Goal: Transaction & Acquisition: Purchase product/service

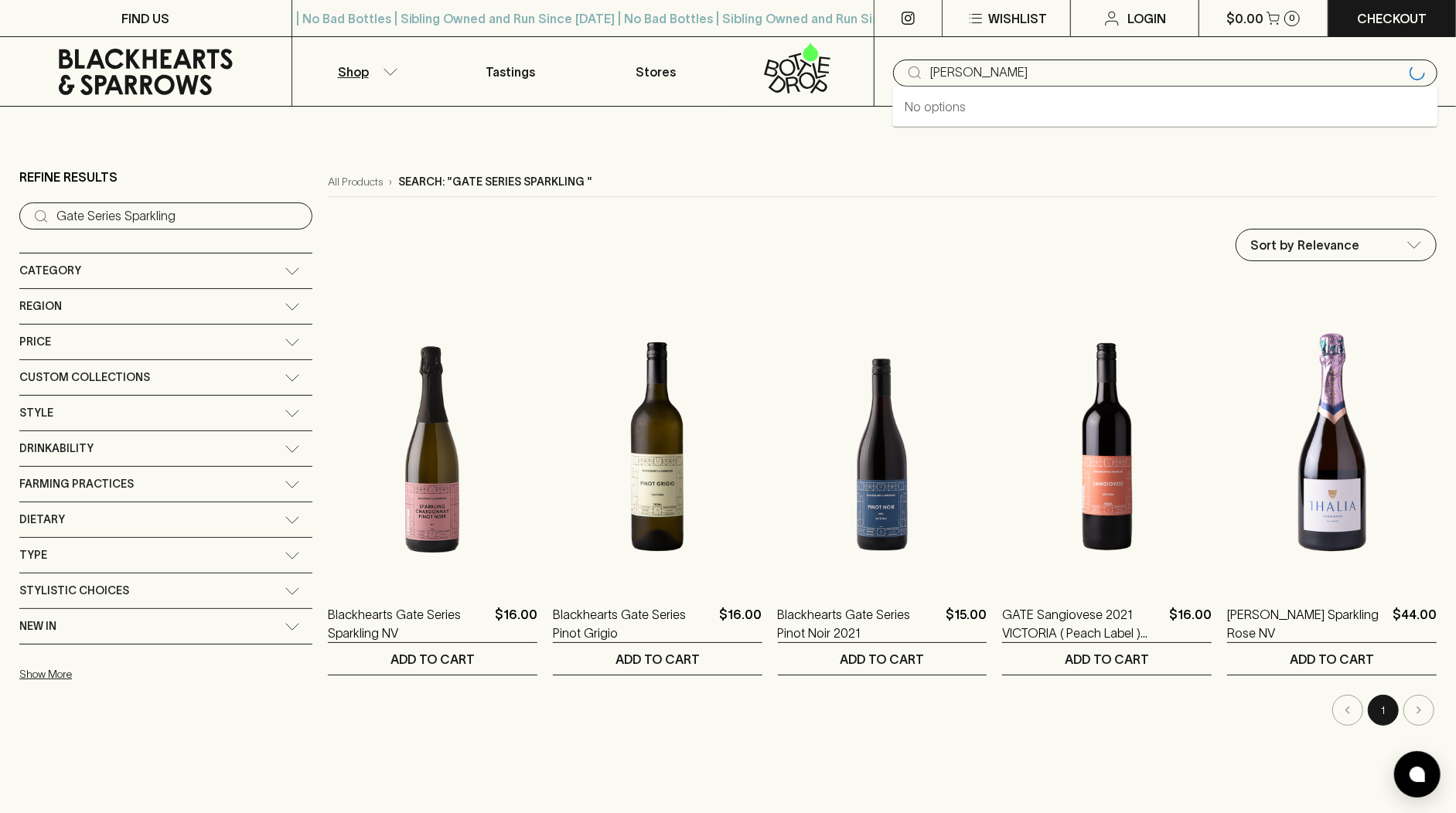
type input "[PERSON_NAME]"
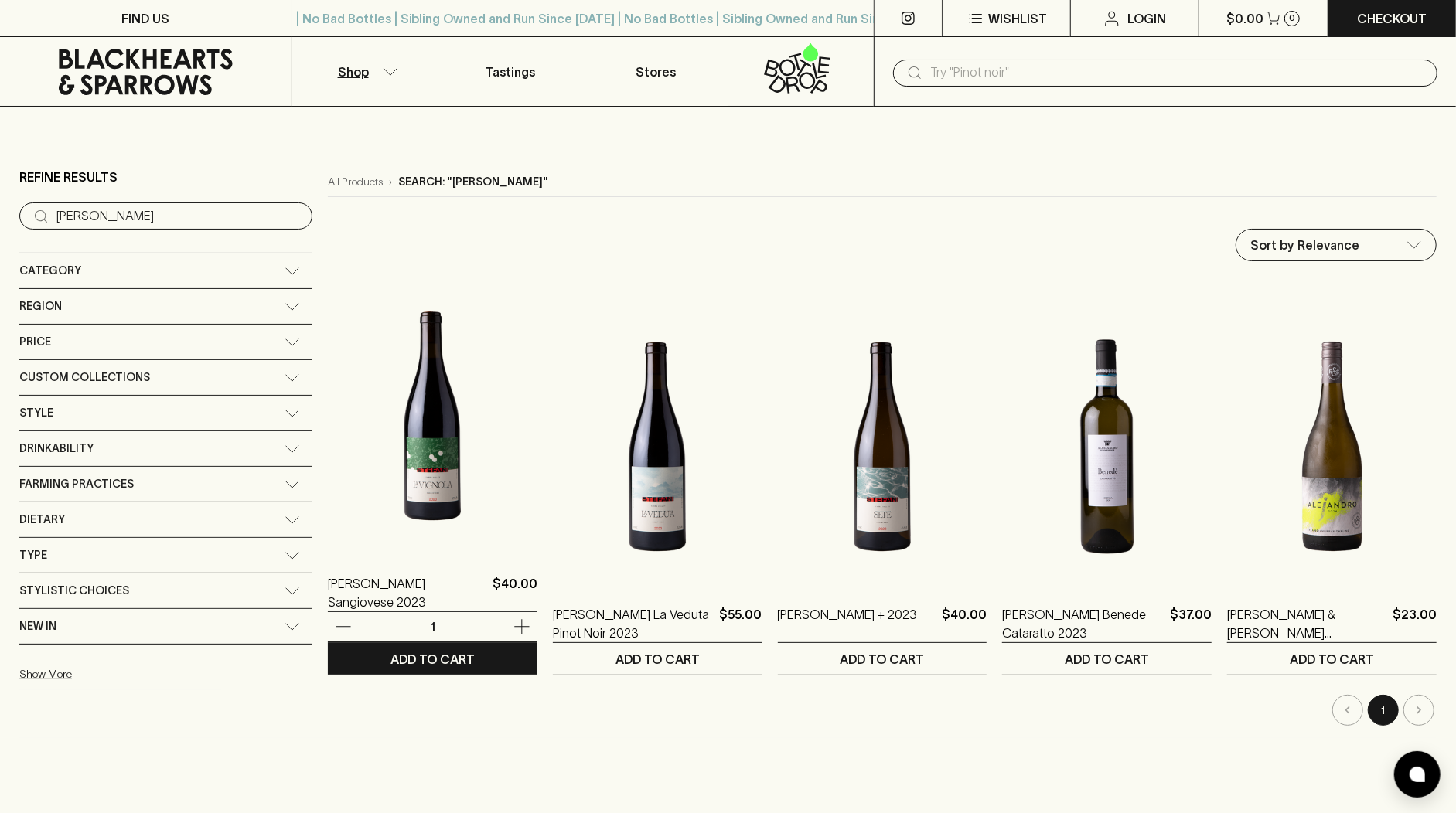
click at [371, 417] on img at bounding box center [433, 416] width 209 height 270
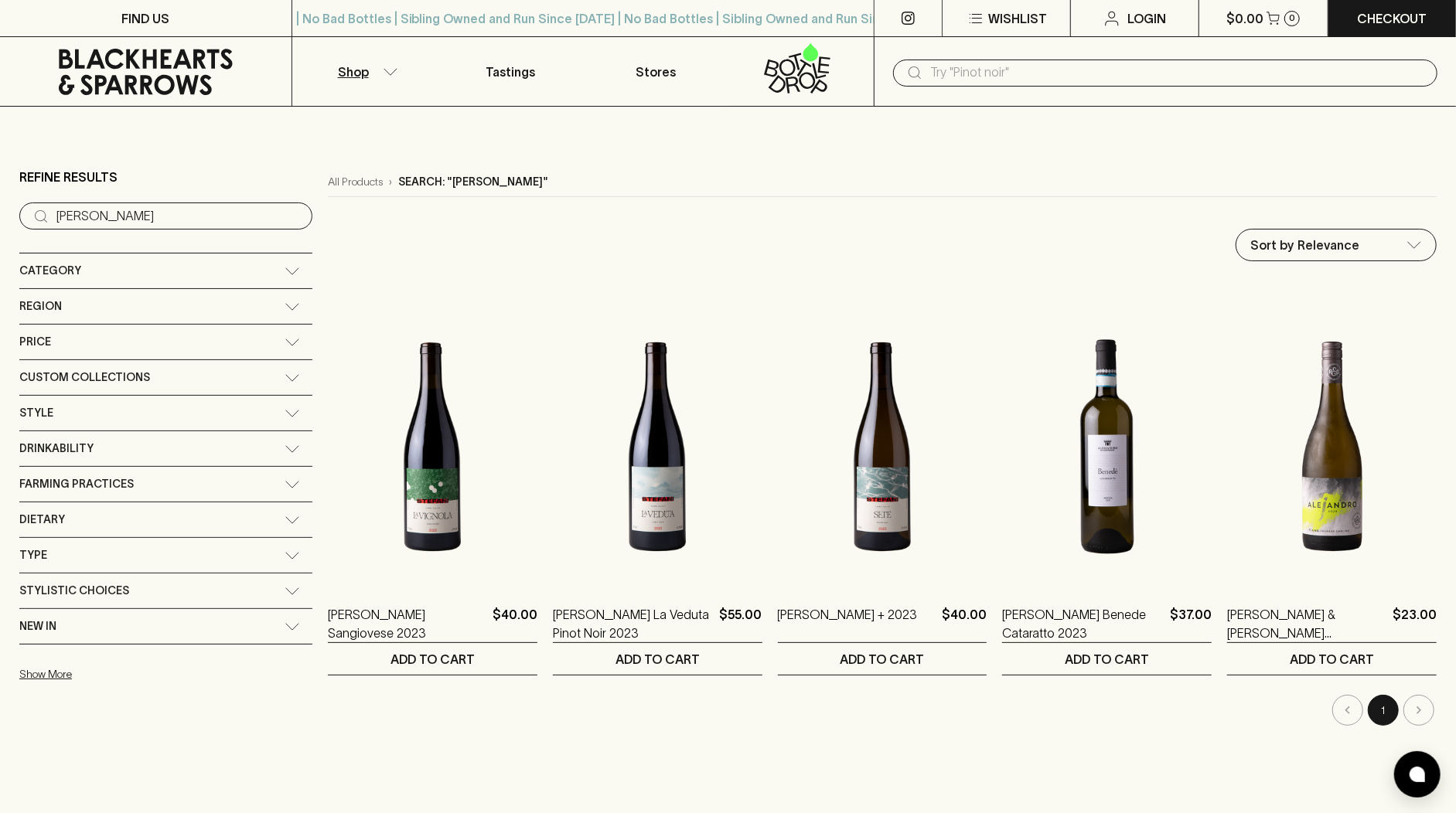
click at [942, 77] on input "text" at bounding box center [1177, 73] width 495 height 25
paste input "[PERSON_NAME] & Minini Frappo Rose"
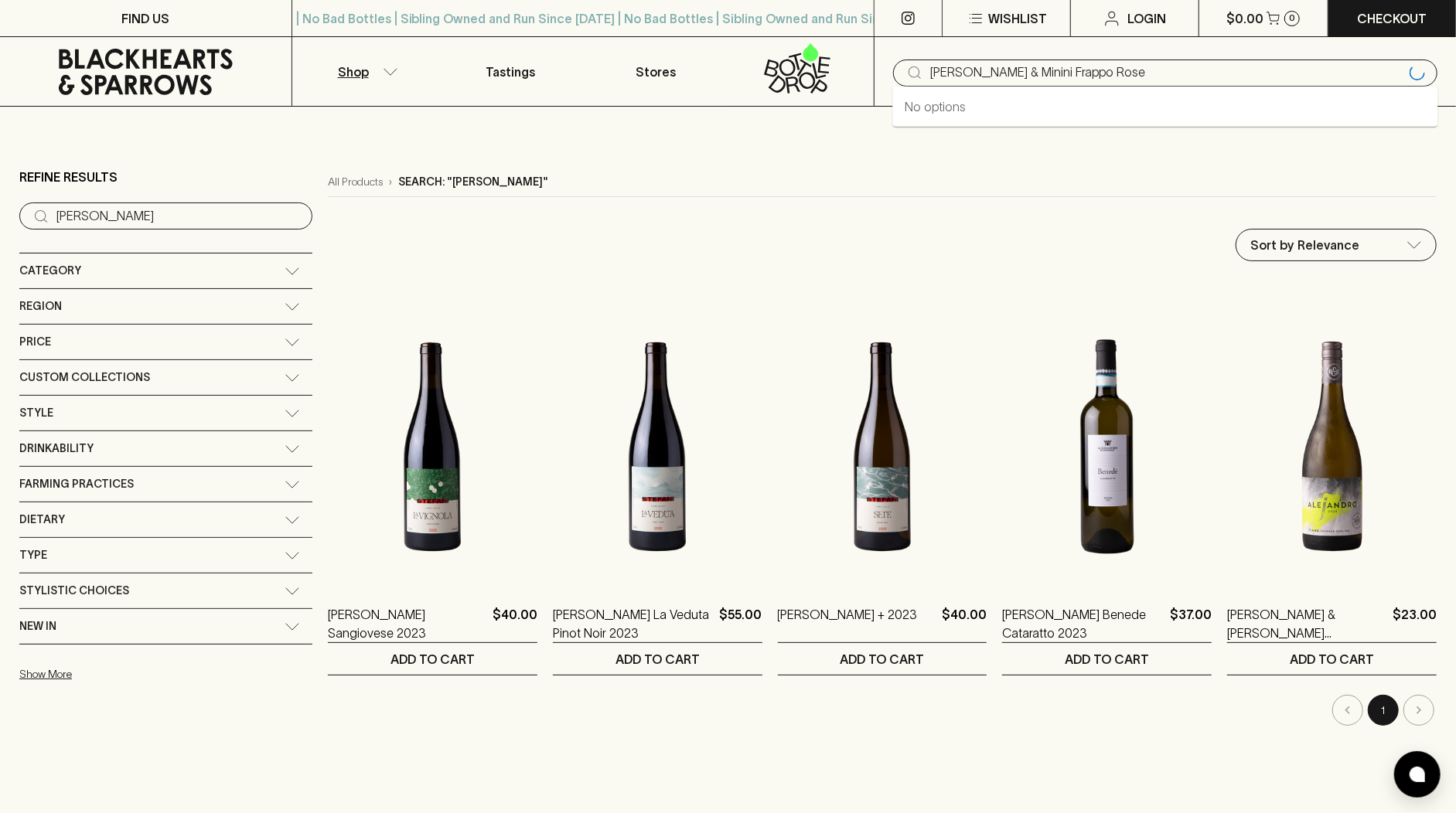
type input "[PERSON_NAME] & Minini Frappo Rose"
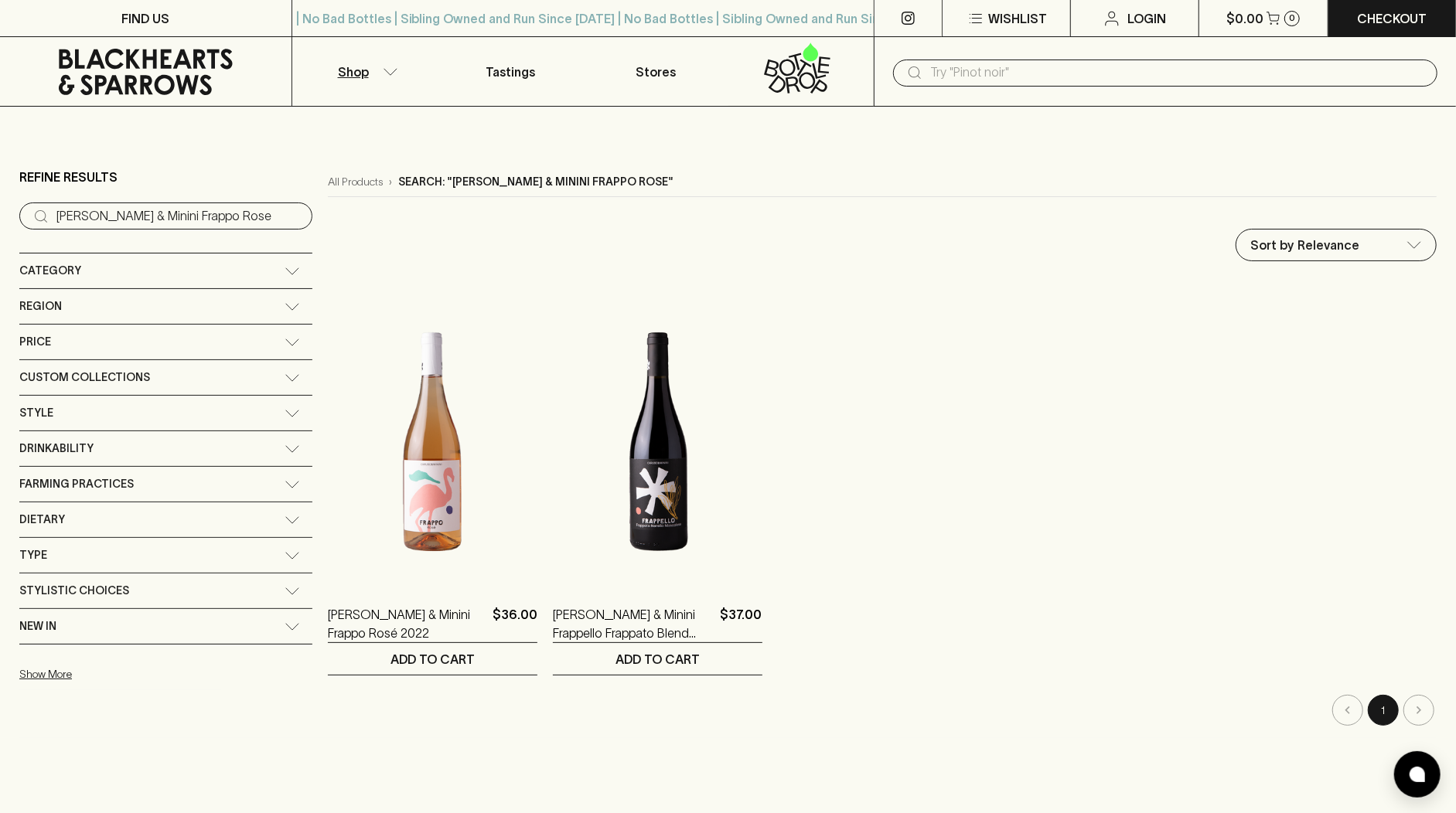
paste input "[PERSON_NAME] Fillets in Olive"
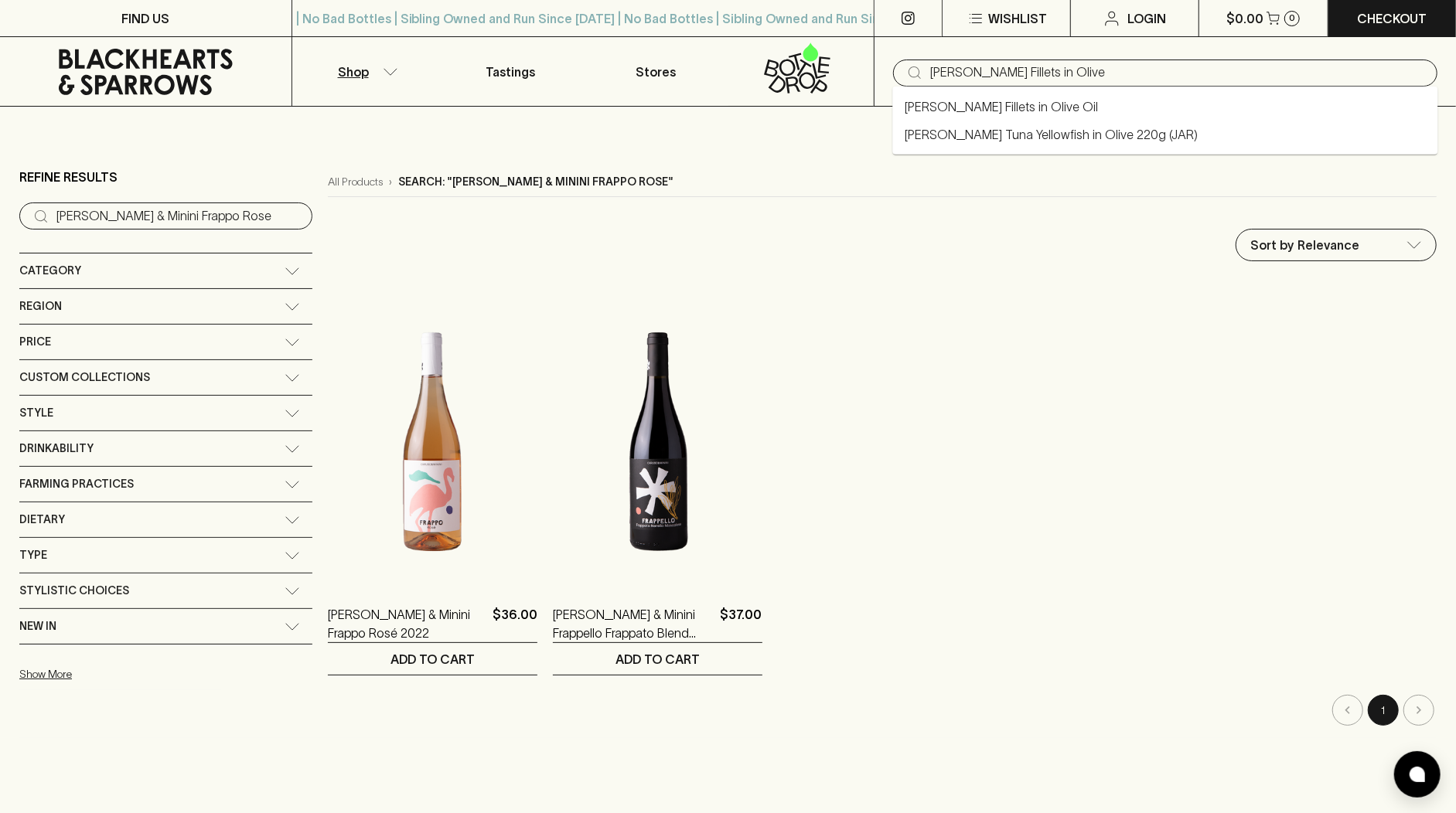
type input "[PERSON_NAME] Fillets in Olive"
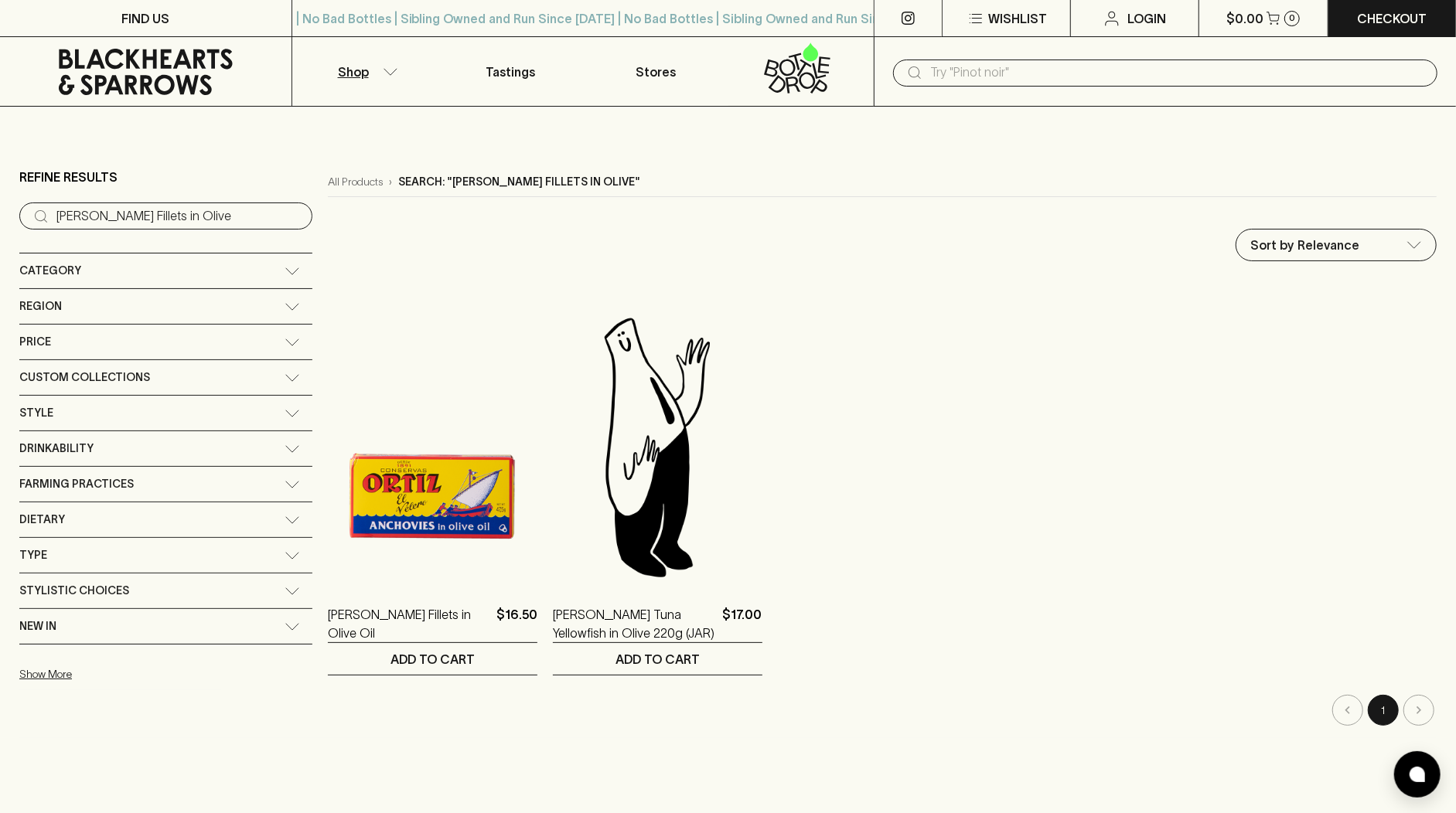
click at [1003, 77] on input "text" at bounding box center [1177, 73] width 495 height 25
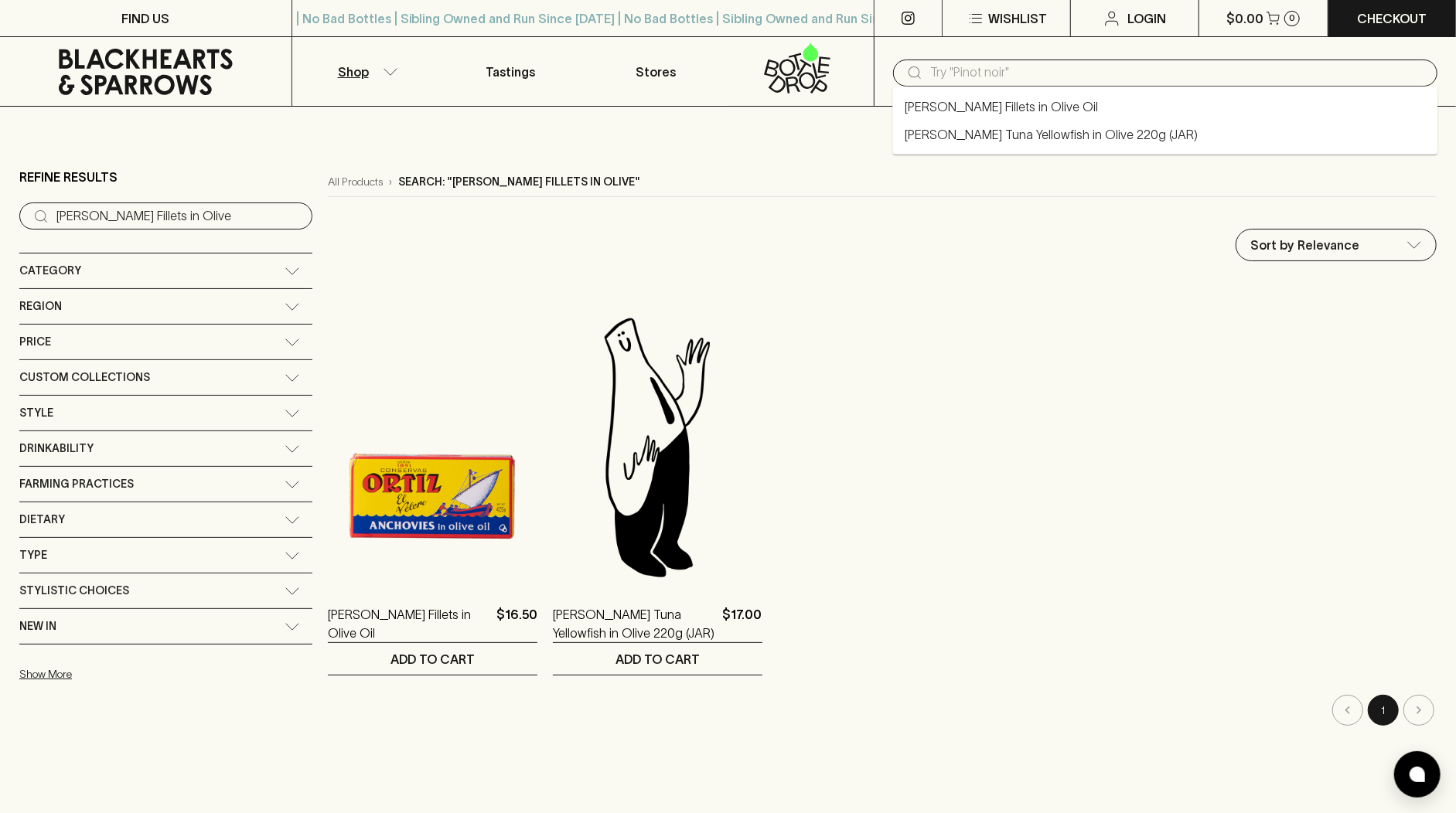
paste input "[GEOGRAPHIC_DATA][PERSON_NAME]"
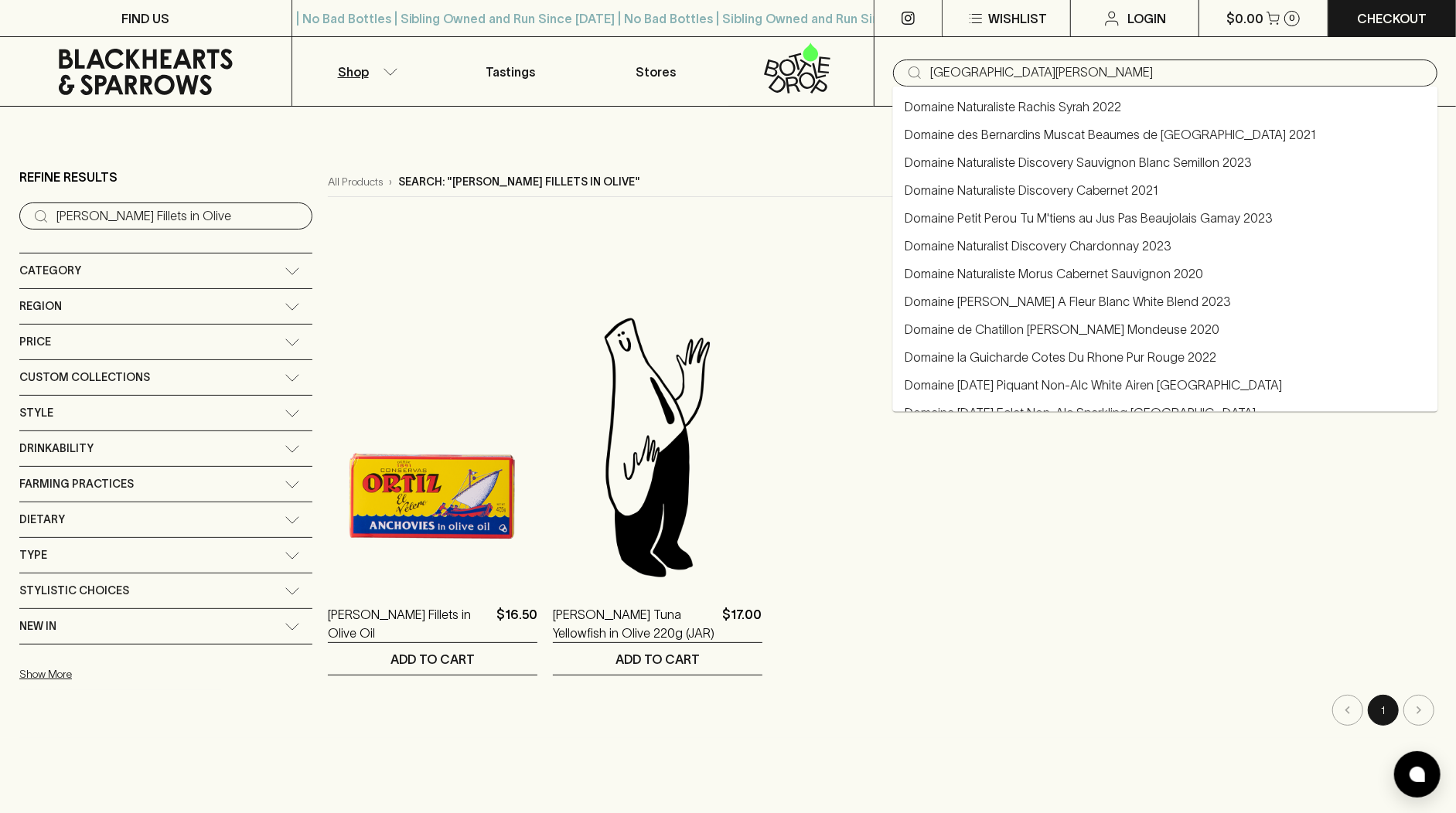
type input "[GEOGRAPHIC_DATA][PERSON_NAME]"
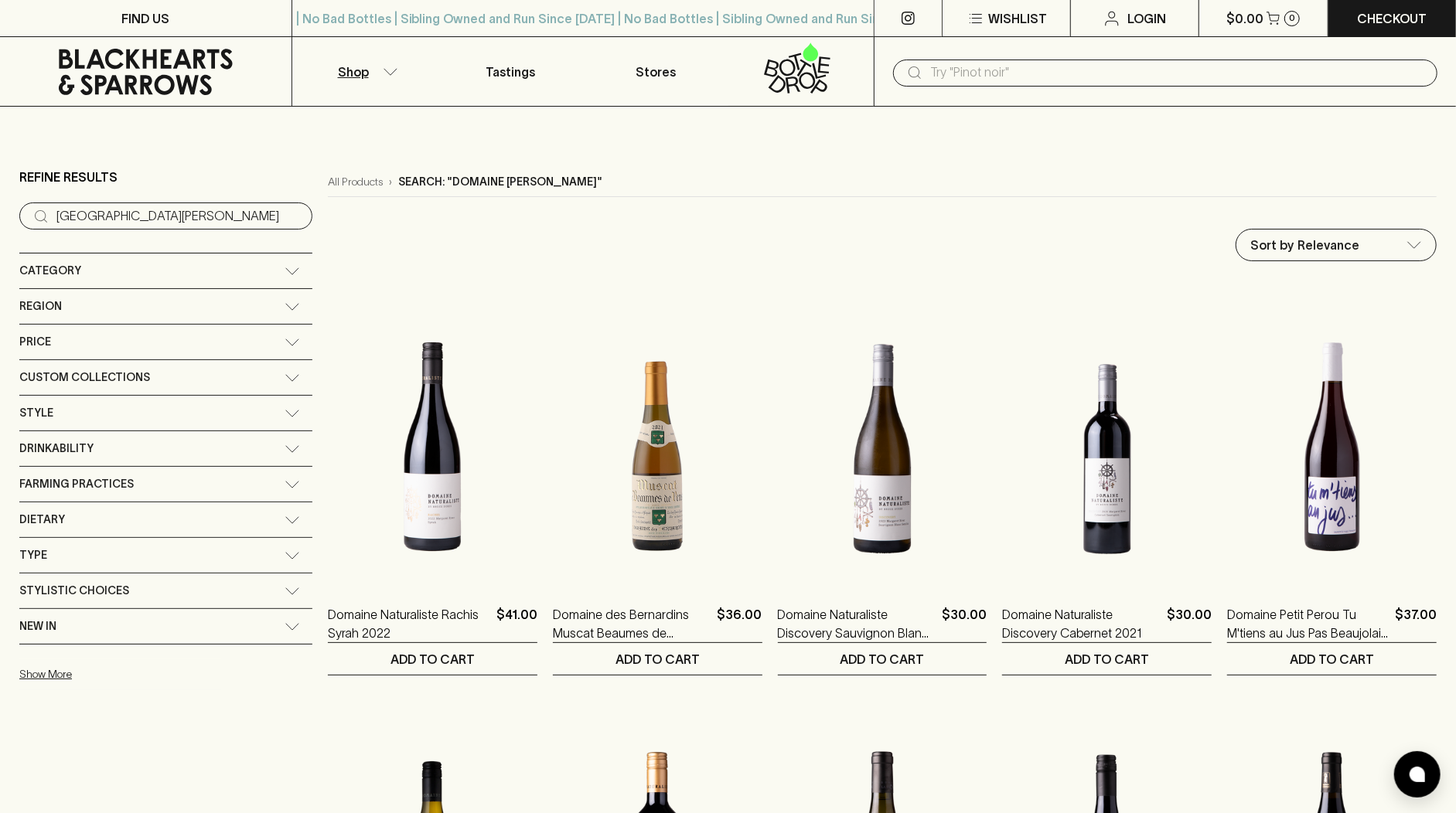
click at [951, 71] on input "text" at bounding box center [1177, 73] width 495 height 25
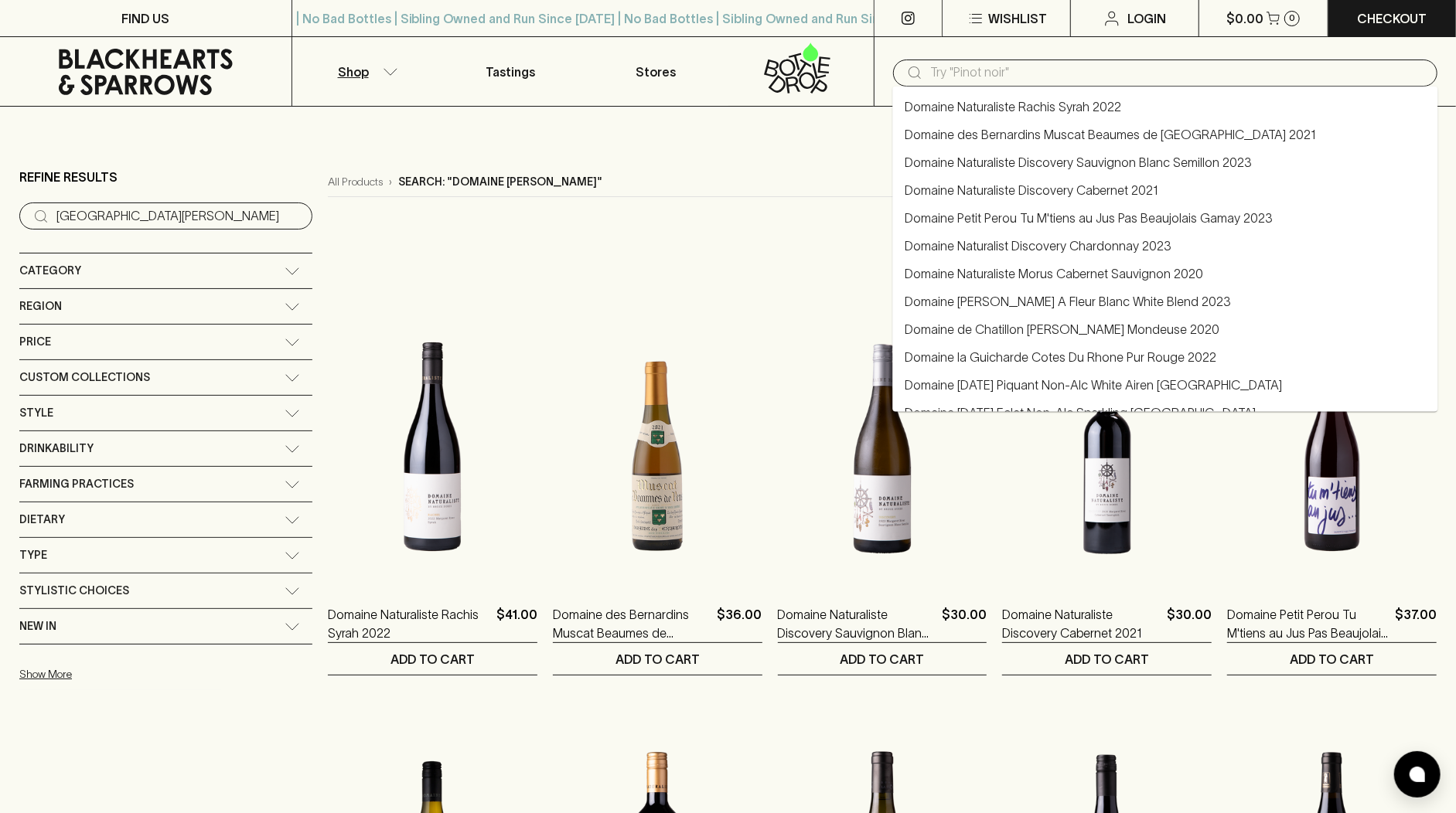
paste input "[PERSON_NAME] Velue Rot"
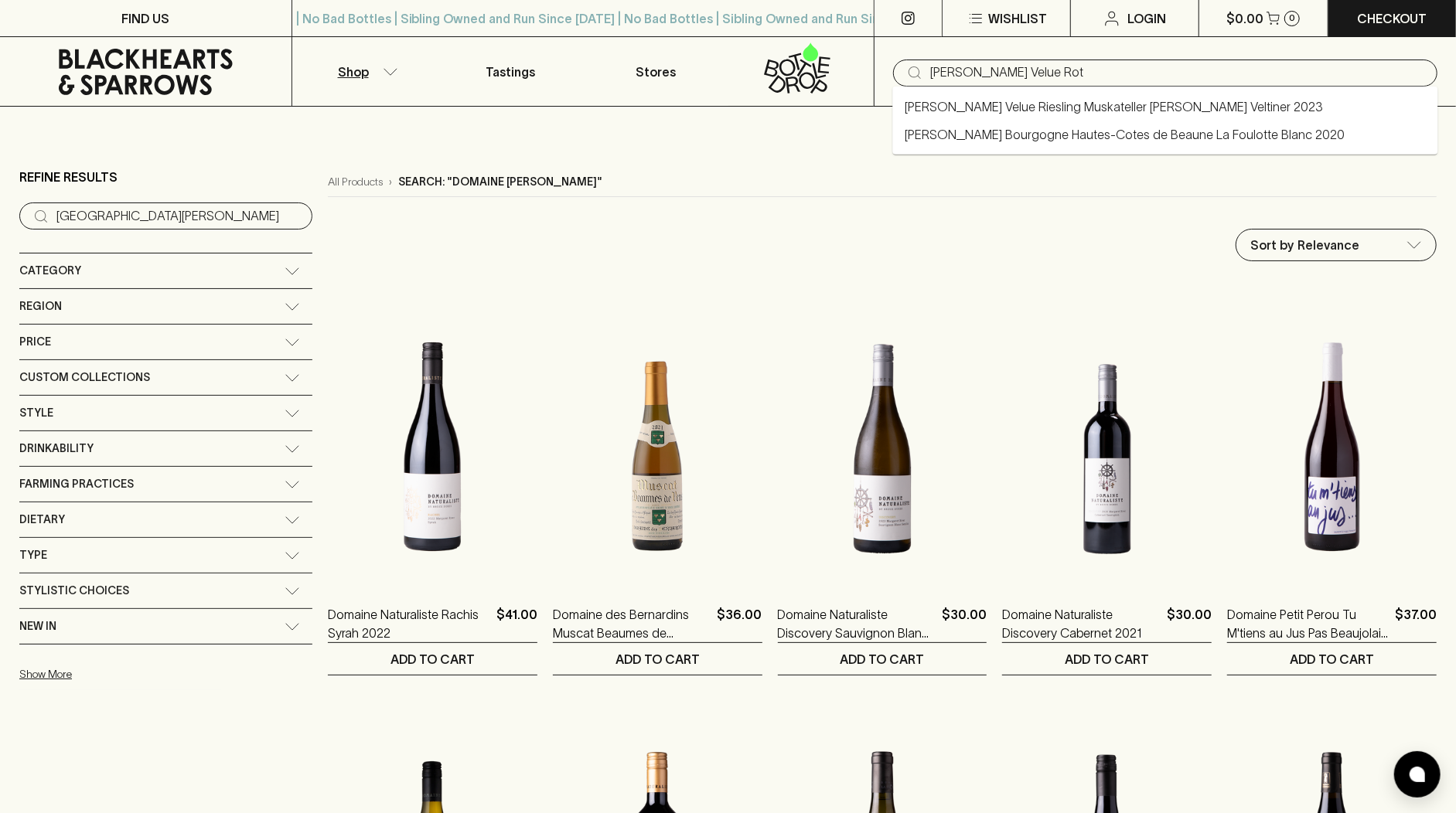
type input "[PERSON_NAME] Velue Rot"
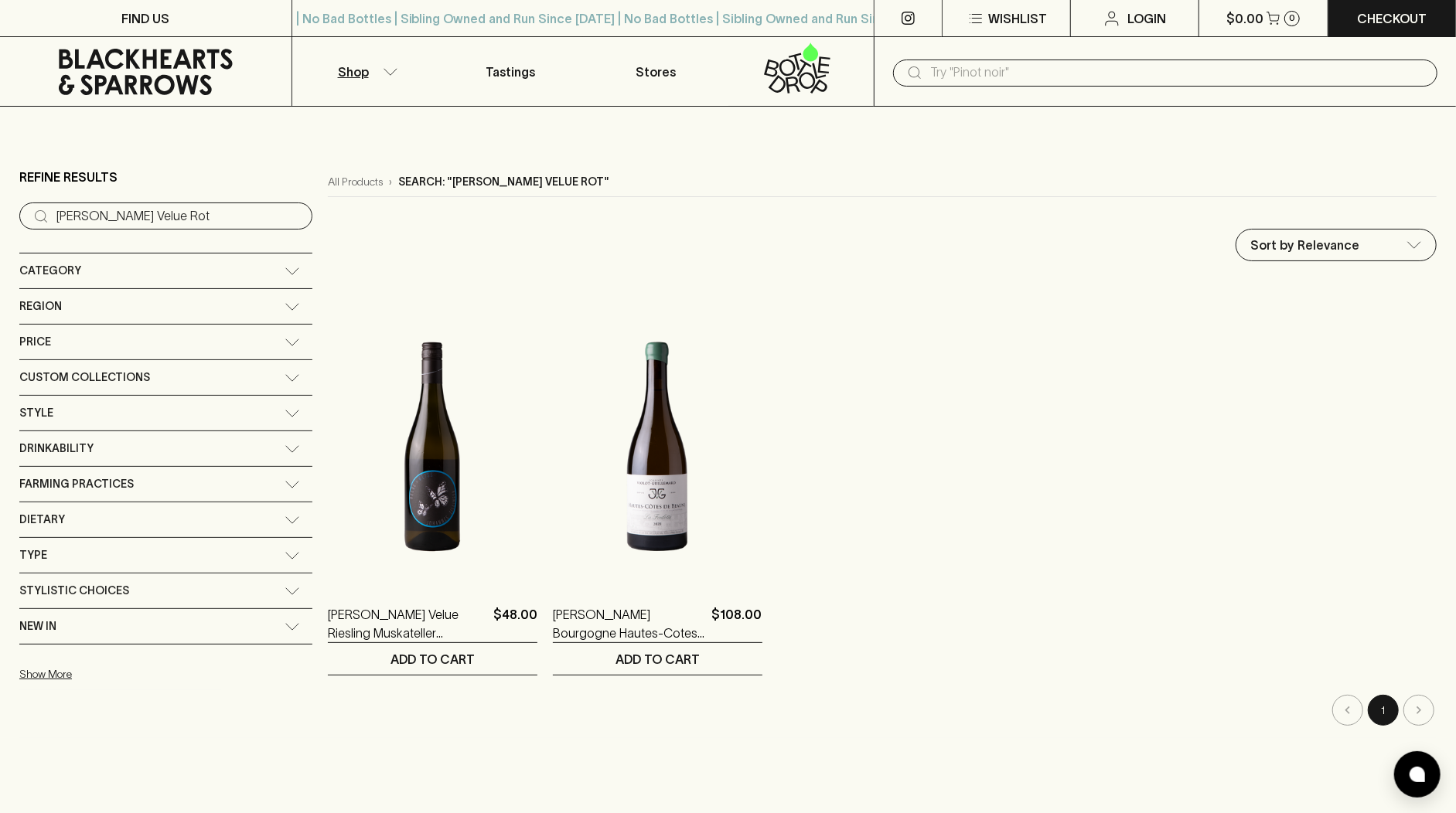
paste input "Stella Vino [PERSON_NAME]"
type input "Stella Vino [PERSON_NAME]"
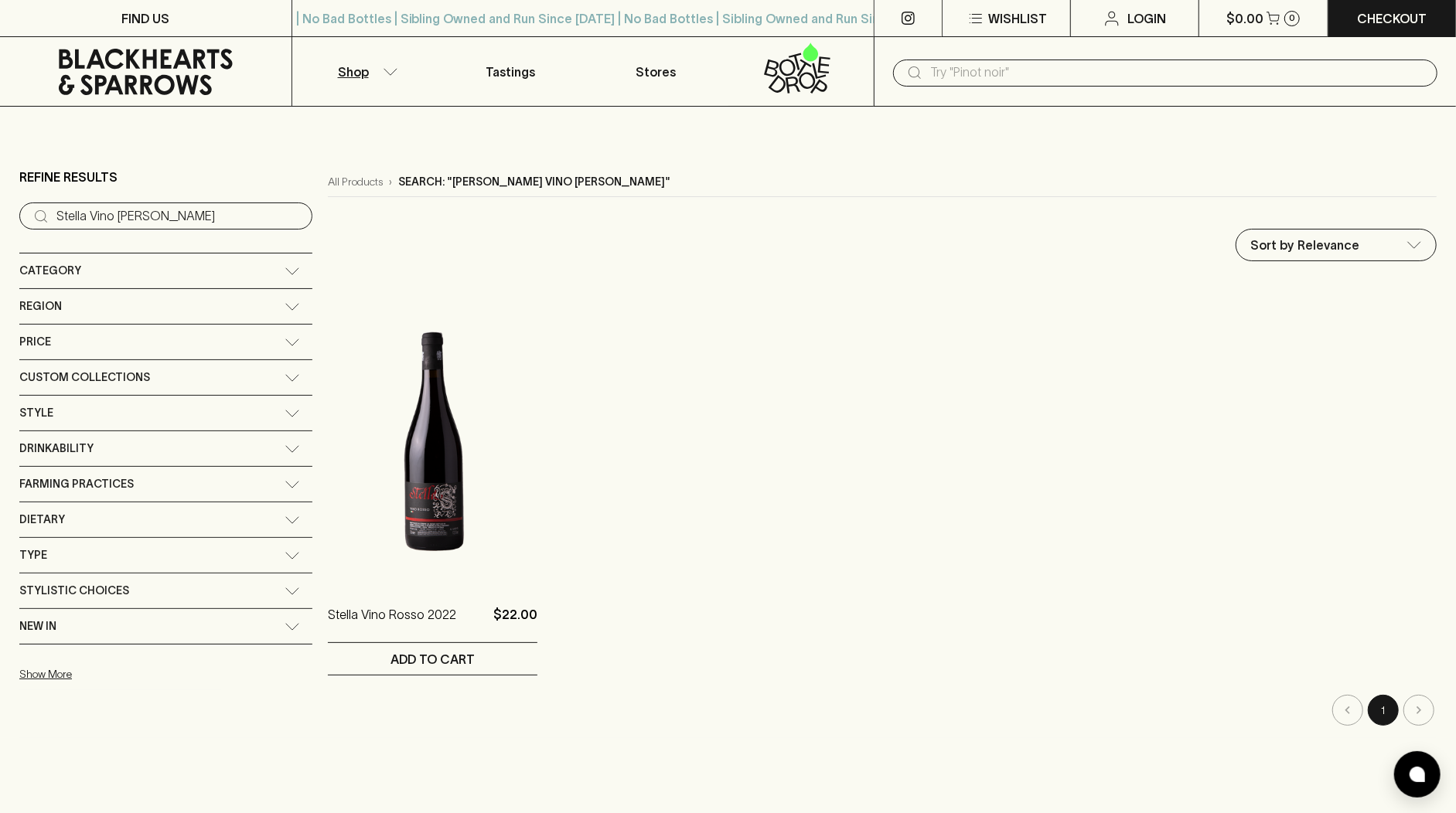
paste input "[PERSON_NAME]"
type input "[PERSON_NAME]"
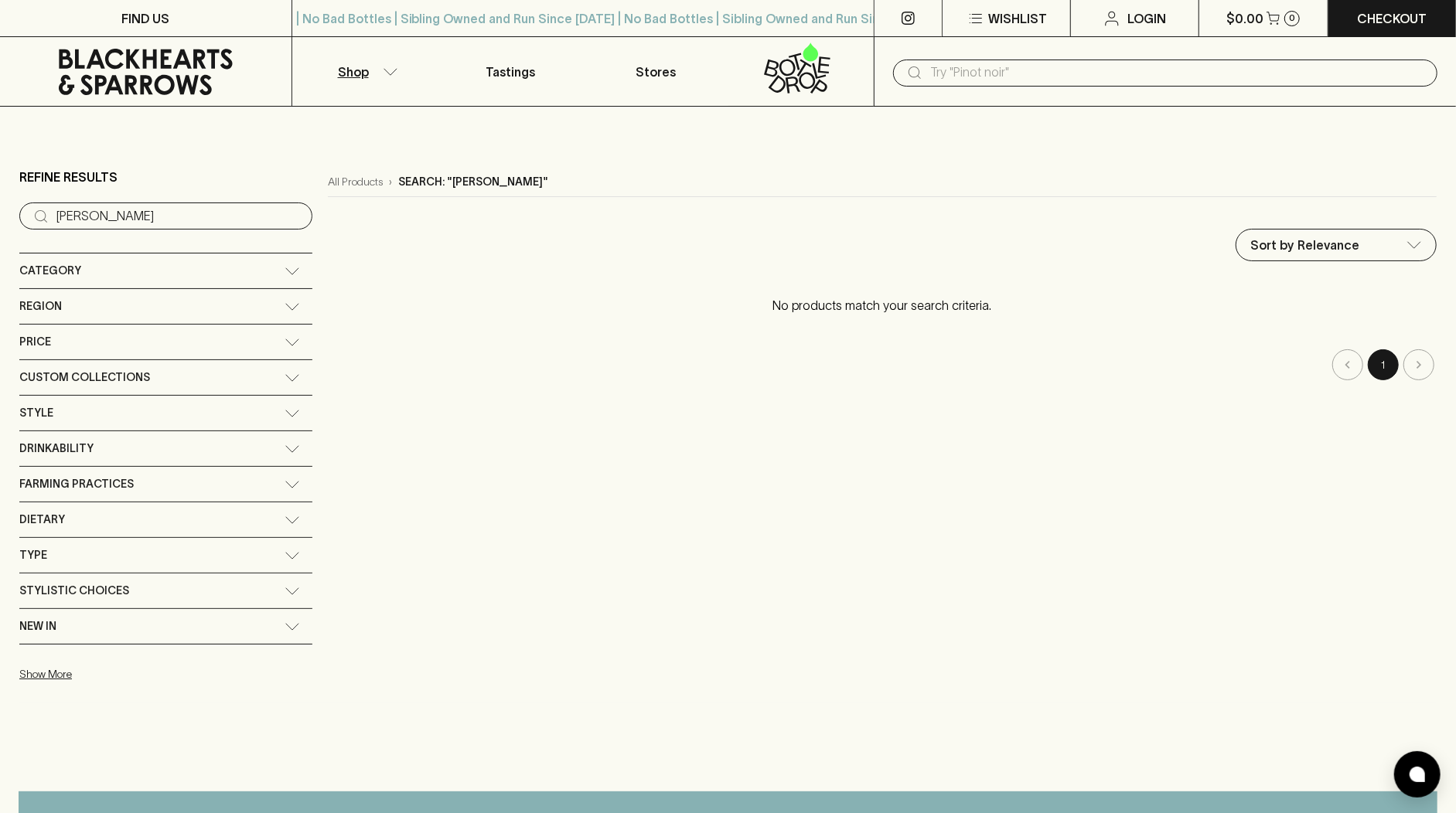
paste input "Quinta do Ermizio Electrico"
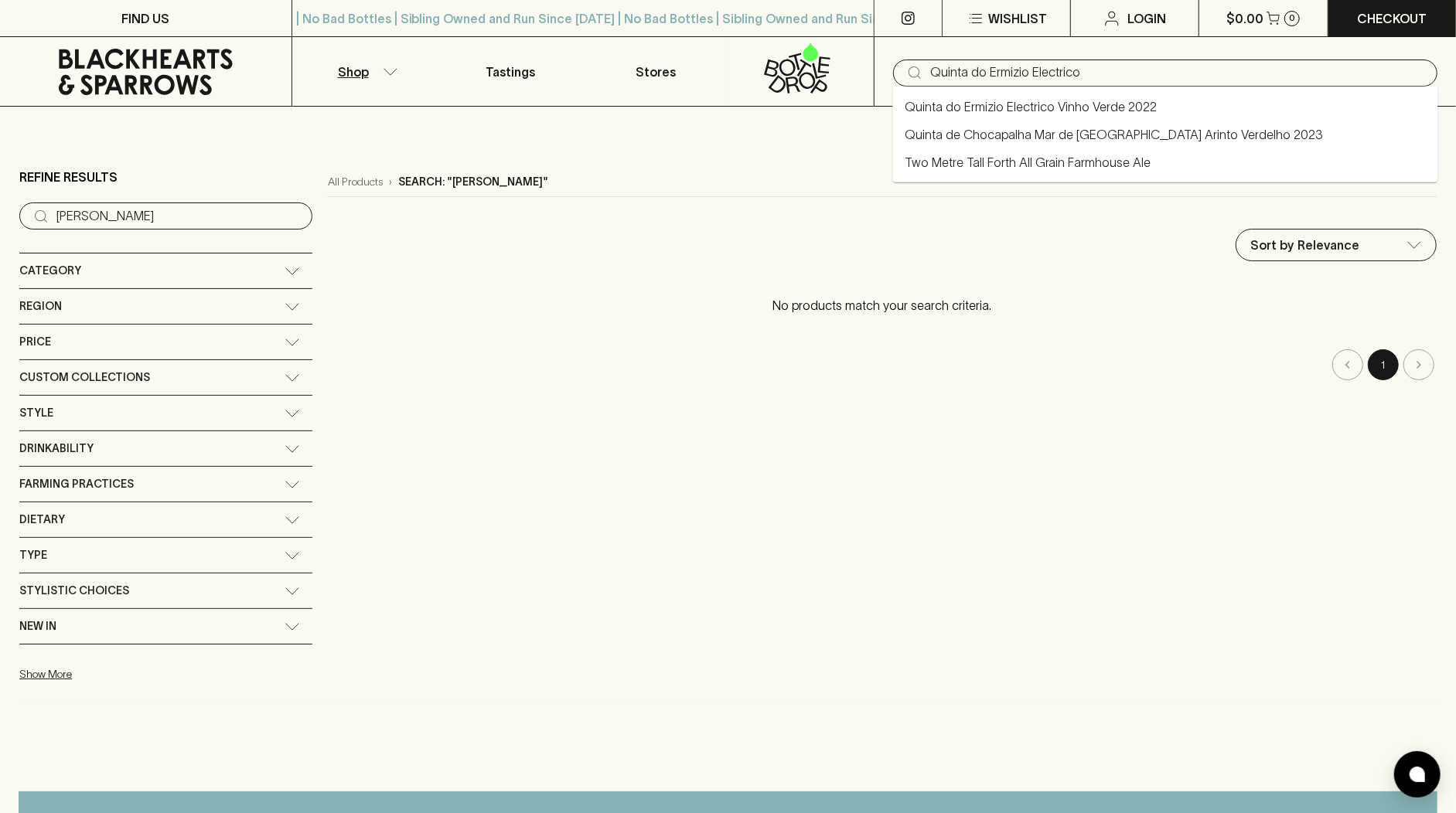
type input "Quinta do Ermizio Electrico"
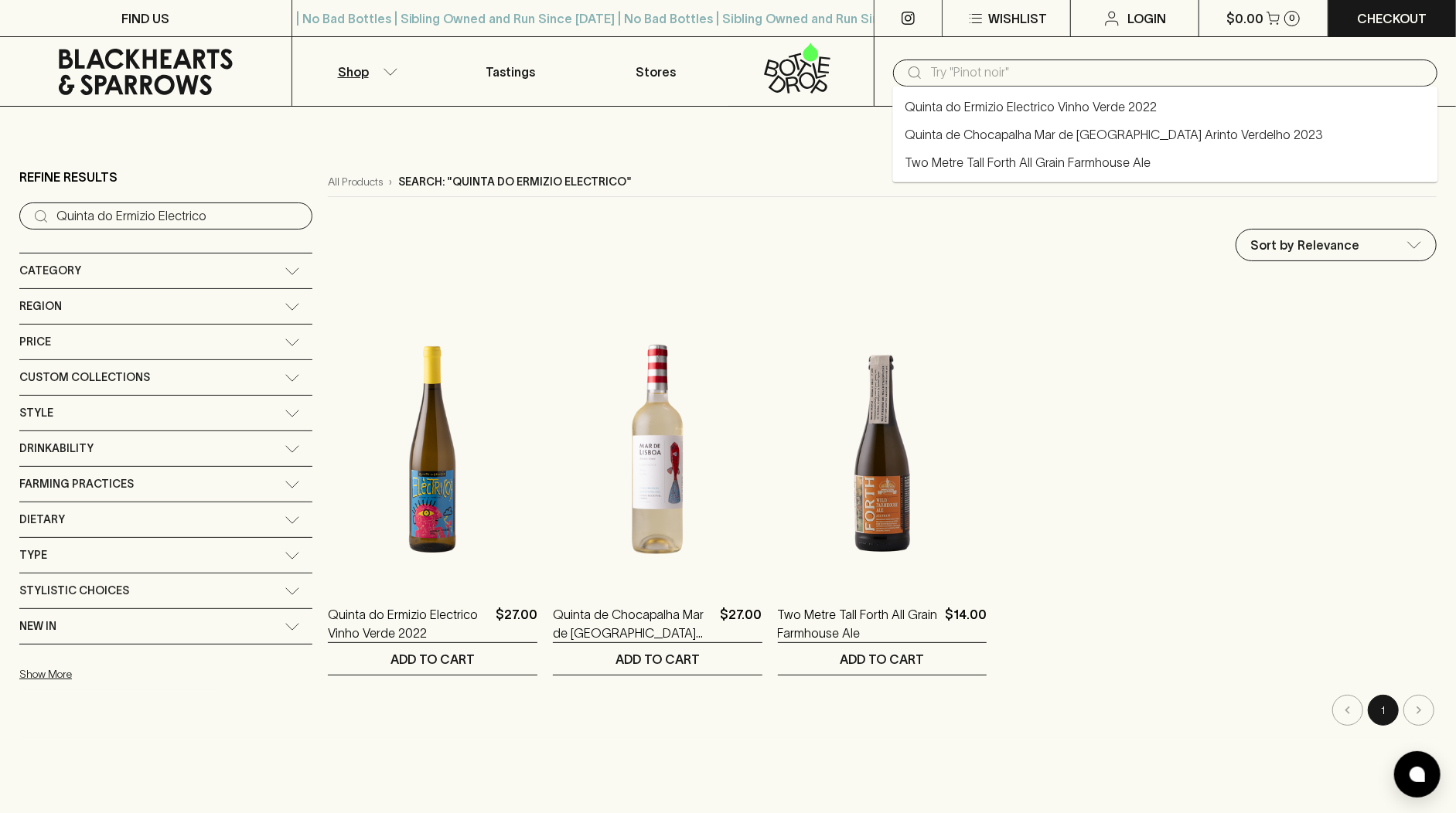
click at [1030, 61] on input "text" at bounding box center [1177, 73] width 495 height 25
paste input "A [PERSON_NAME]"
type input "A [PERSON_NAME]"
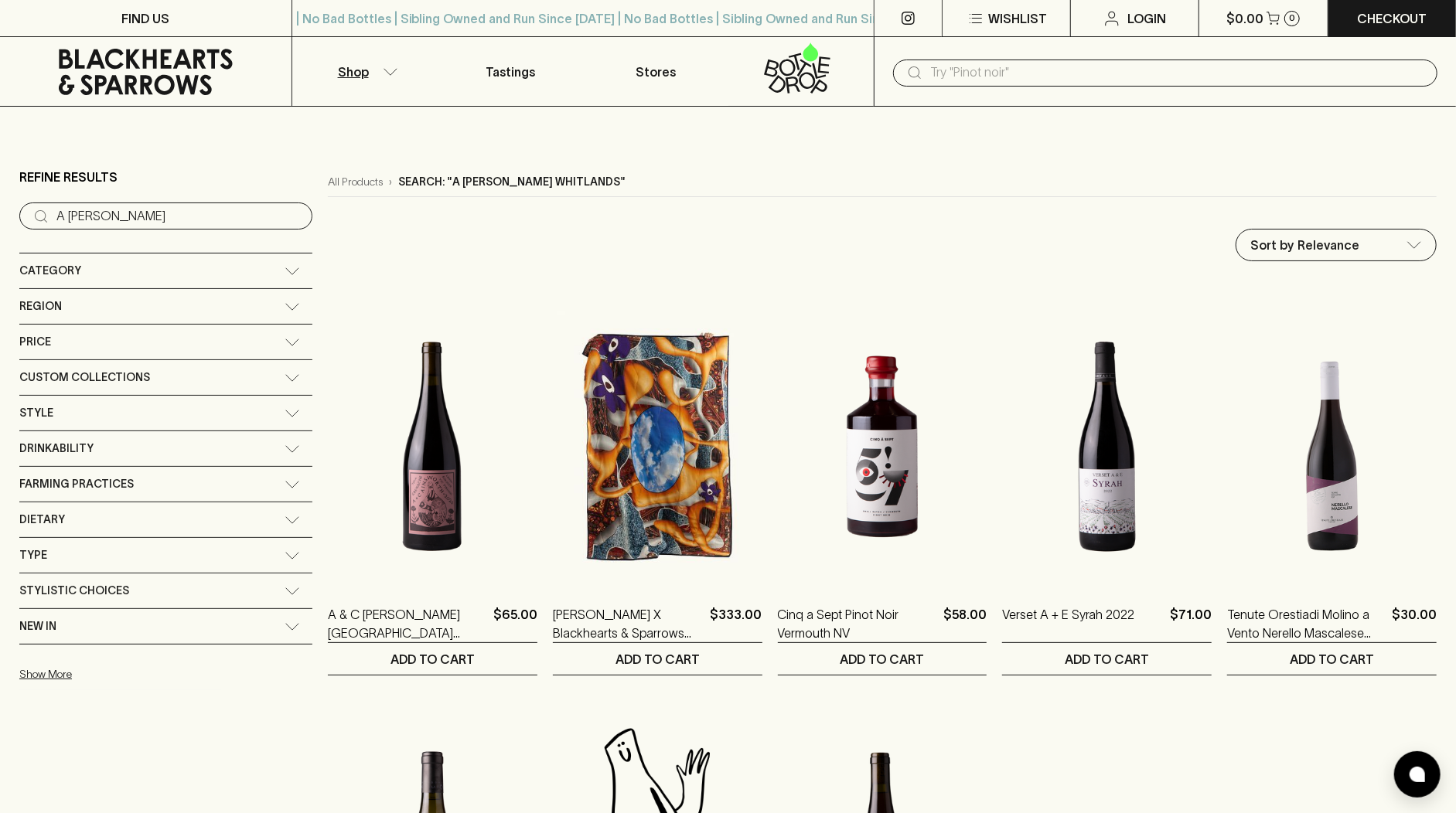
paste input "A [PERSON_NAME]"
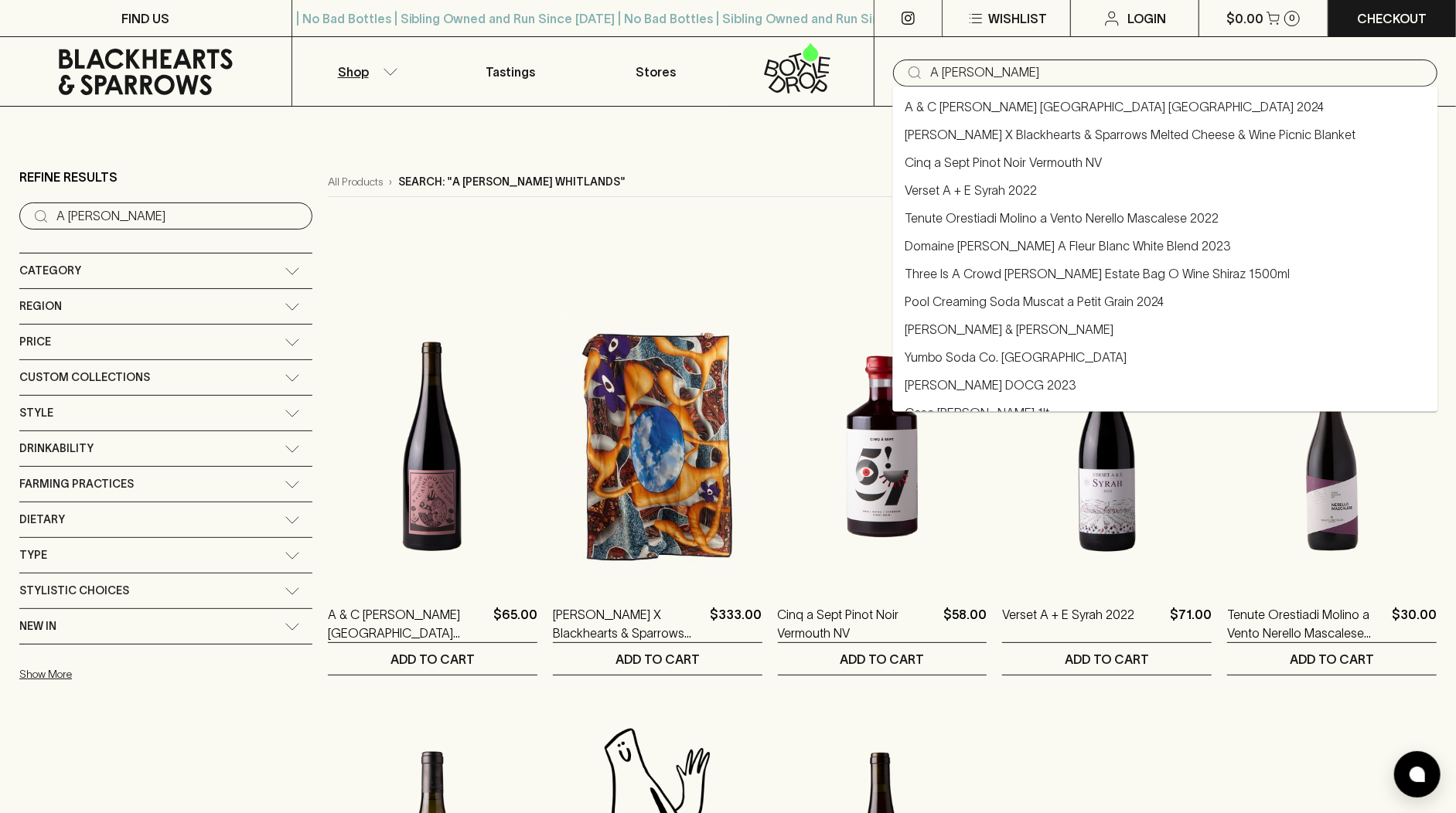
click at [939, 71] on input "A [PERSON_NAME]" at bounding box center [1177, 73] width 495 height 25
click at [1073, 78] on input "A [PERSON_NAME]" at bounding box center [1177, 73] width 495 height 25
click at [942, 69] on input "A [PERSON_NAME]" at bounding box center [1177, 73] width 495 height 25
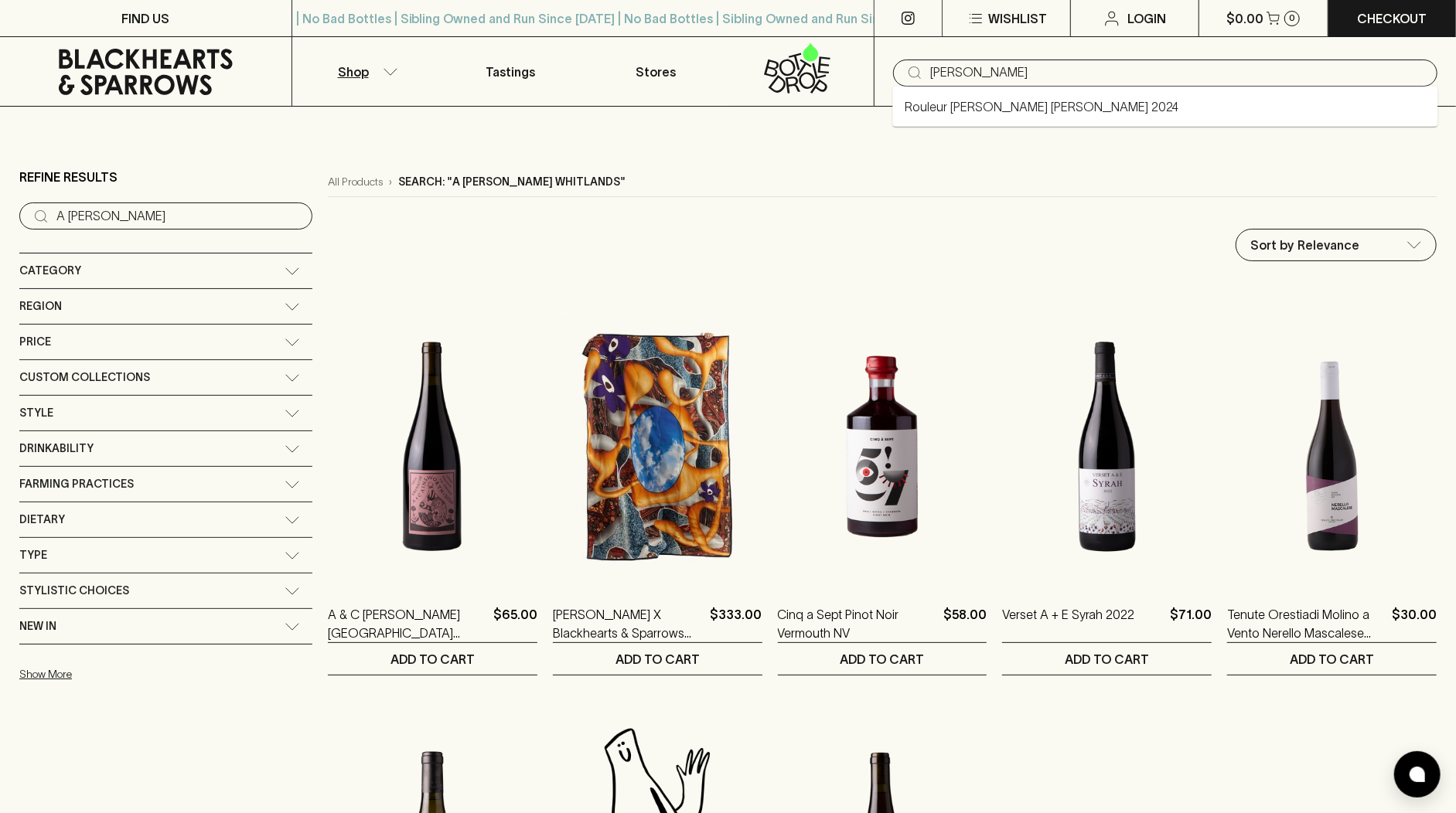
type input "Rouleur [PERSON_NAME] [PERSON_NAME] 2024"
type input "[PERSON_NAME]"
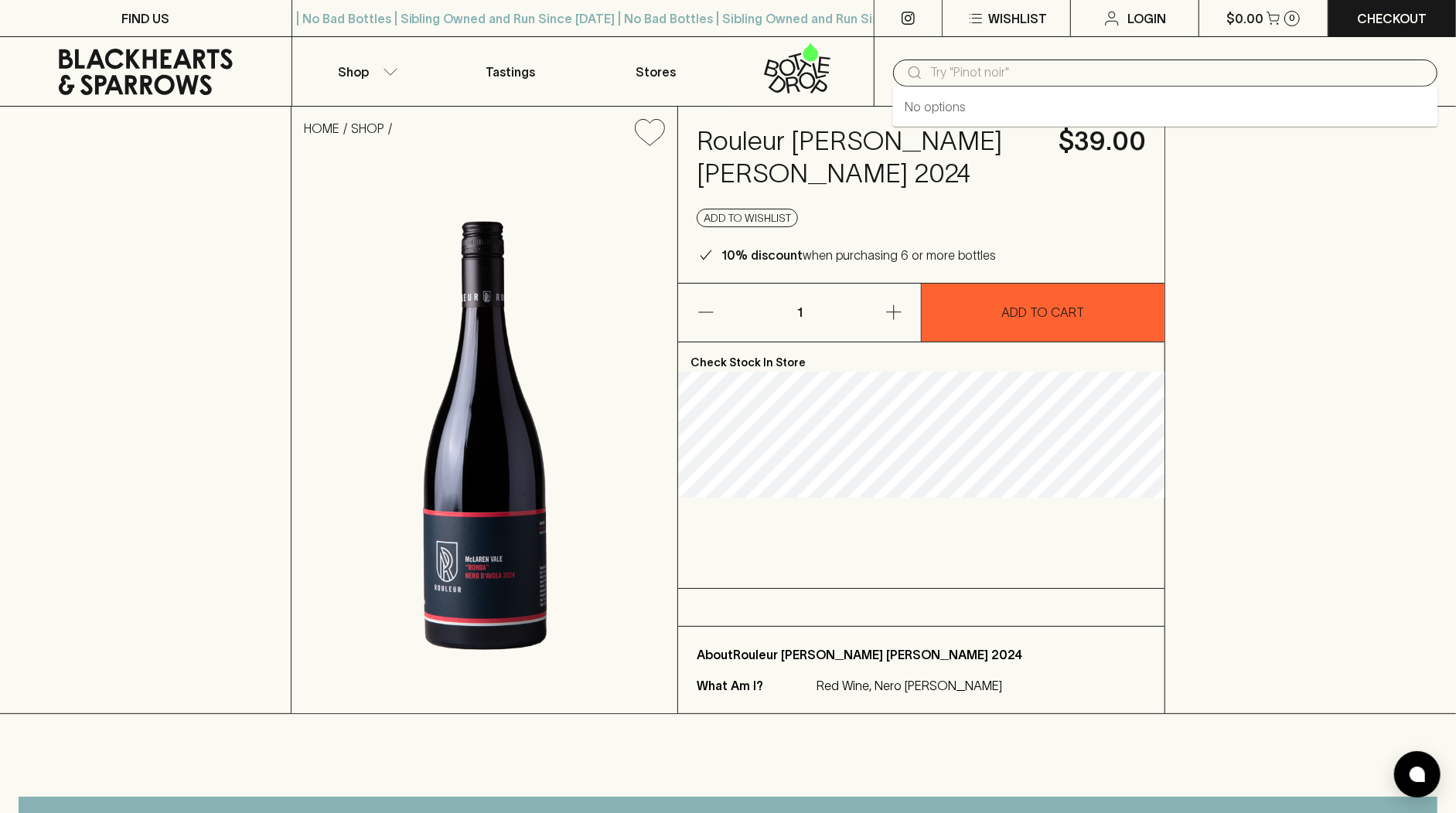
click at [958, 80] on input "text" at bounding box center [1177, 73] width 495 height 25
paste input "41711"
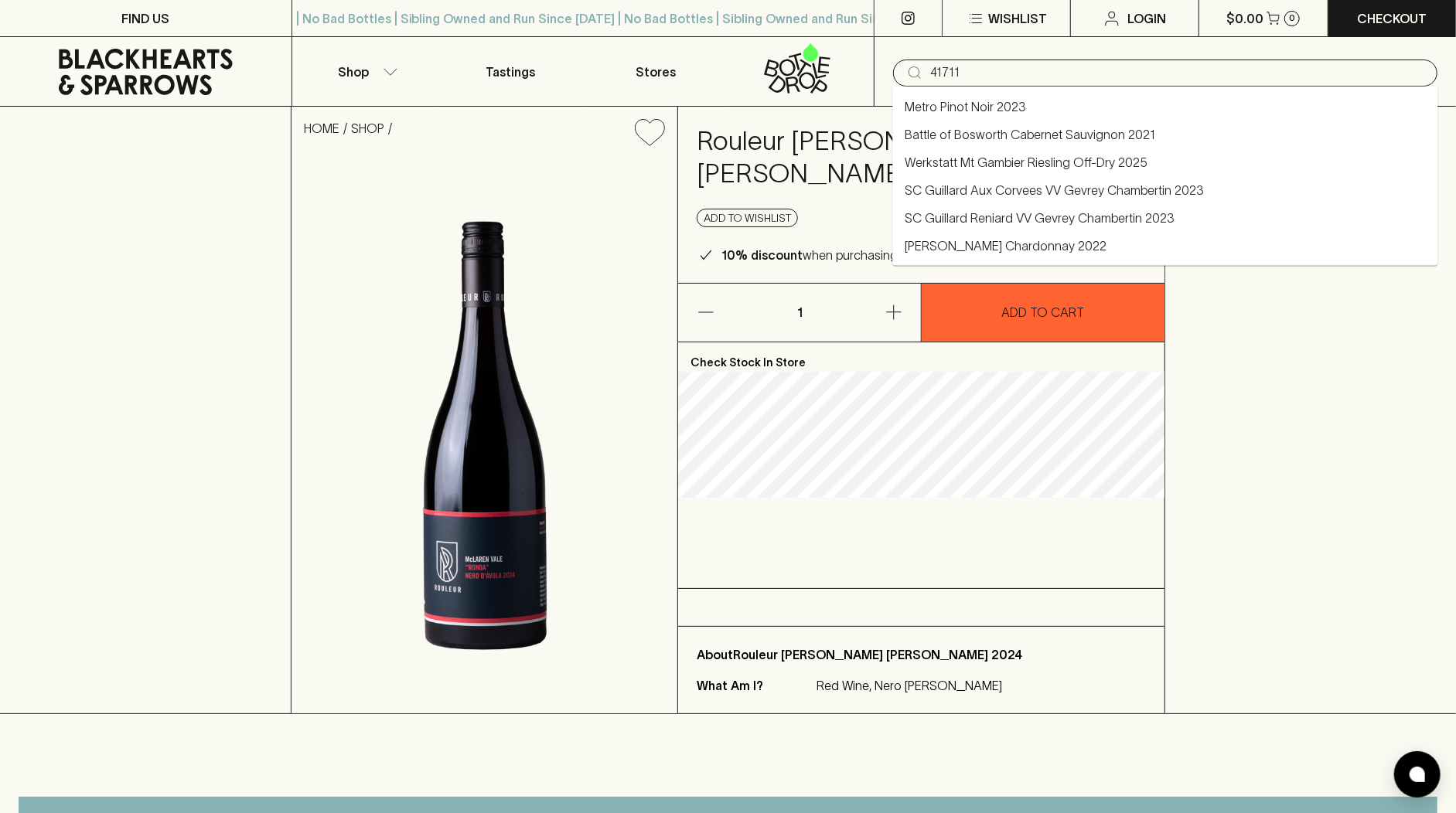
type input "41711"
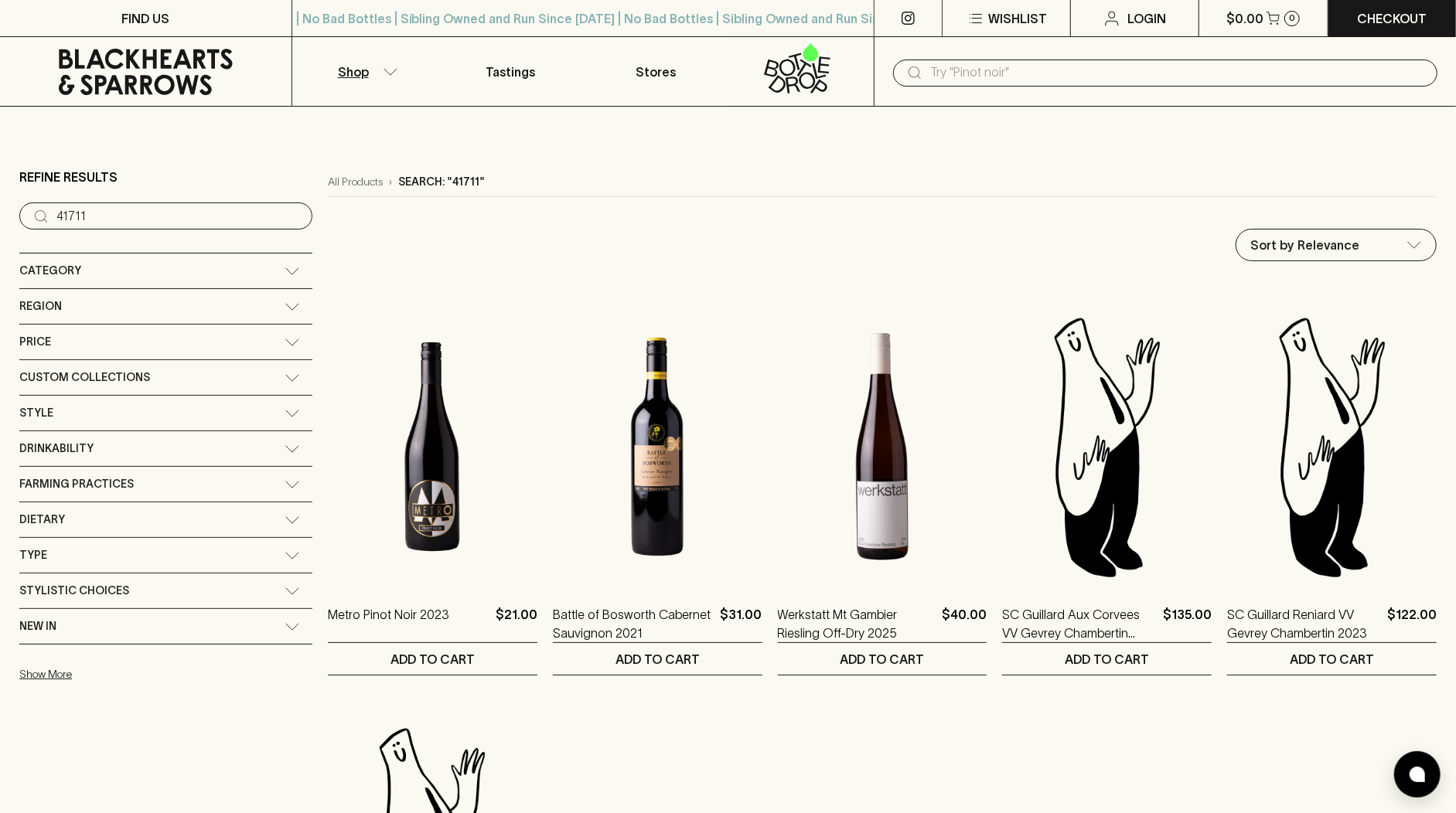
click at [1050, 62] on input "text" at bounding box center [1177, 73] width 495 height 25
paste input "[PERSON_NAME]"
type input "[PERSON_NAME]"
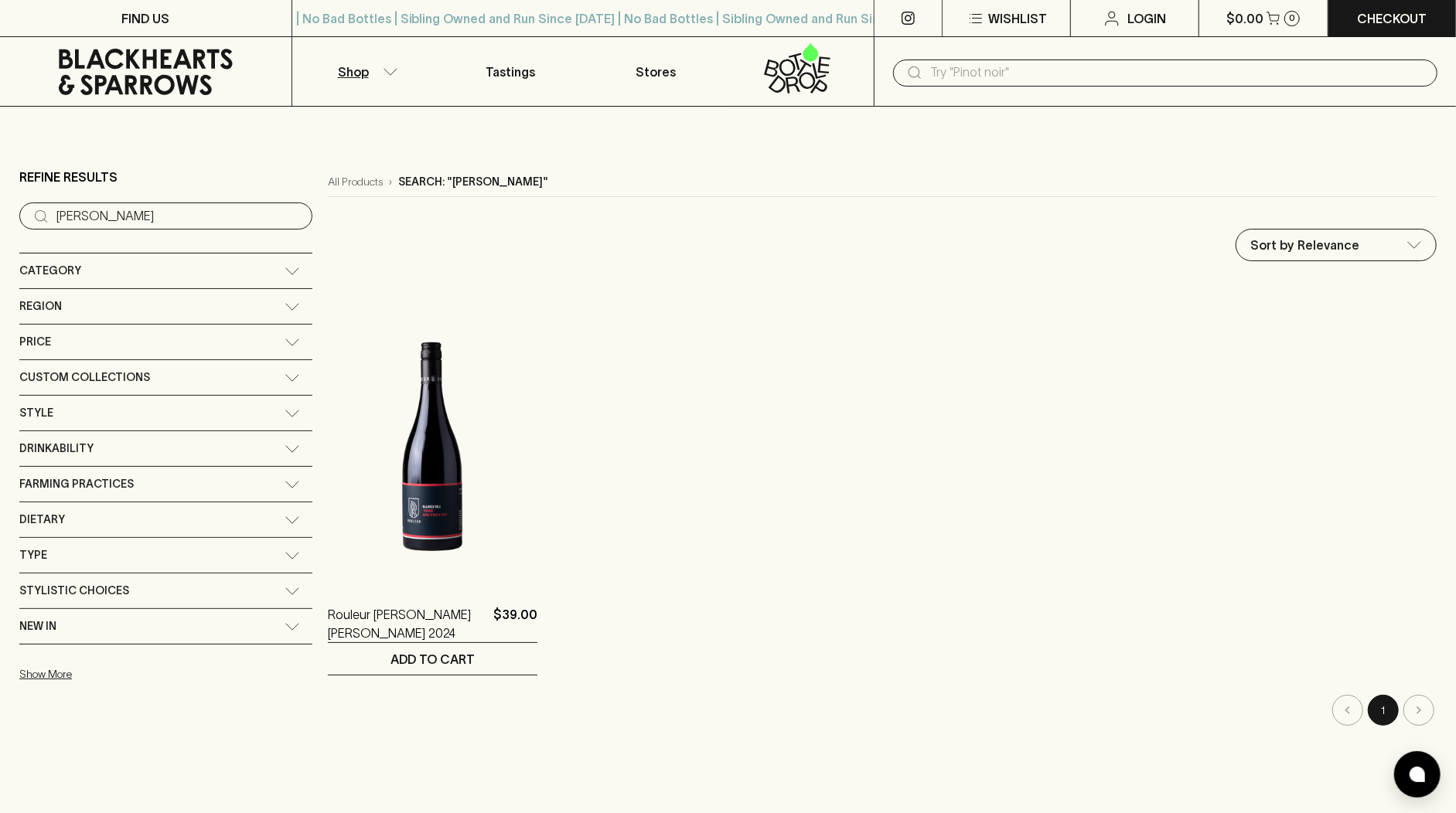
paste input "[PERSON_NAME] Breisgau [PERSON_NAME]"
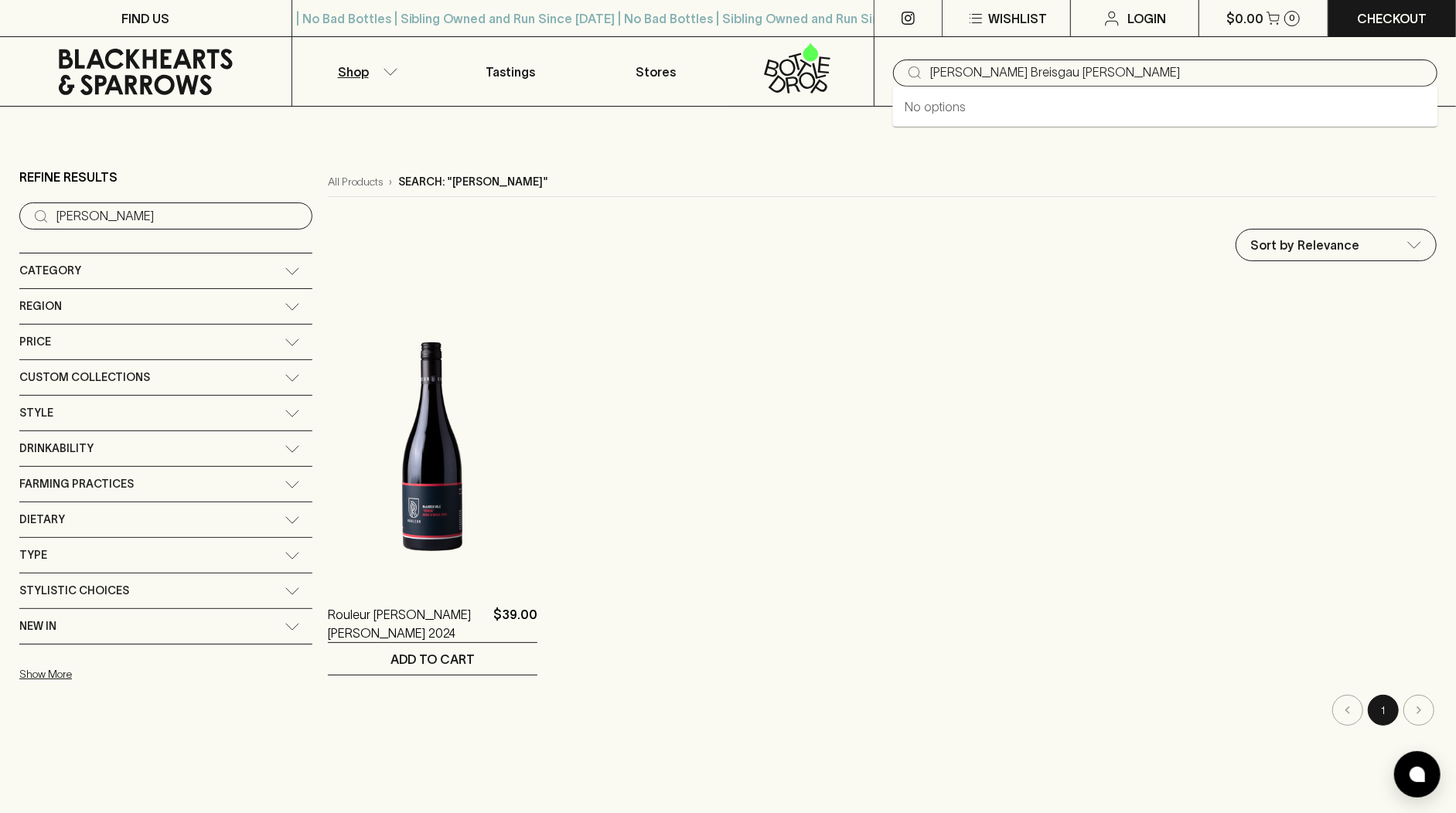
type input "[PERSON_NAME] Breisgau [PERSON_NAME]"
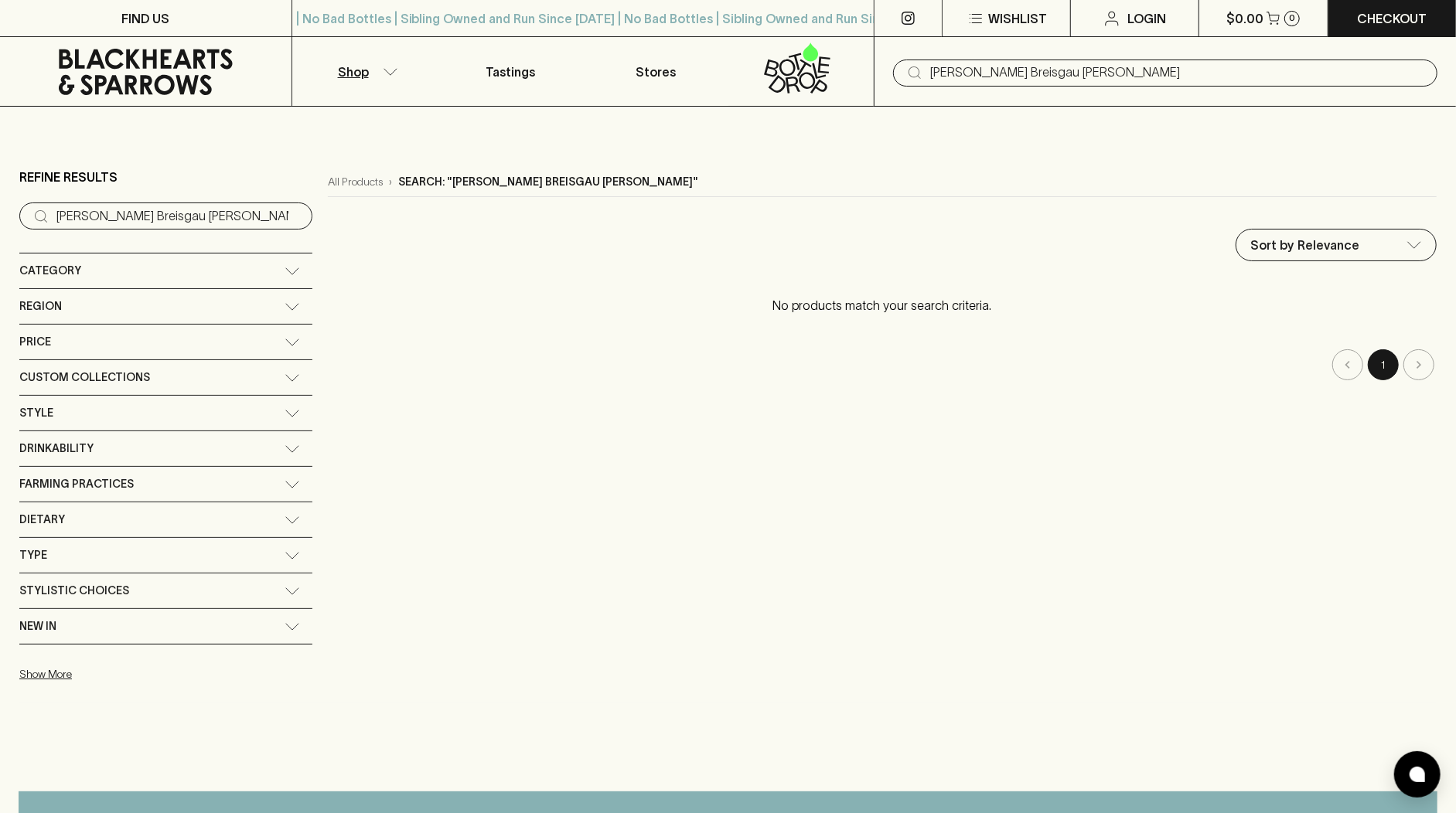
click at [1052, 78] on input "[PERSON_NAME] Breisgau [PERSON_NAME]" at bounding box center [1177, 73] width 495 height 25
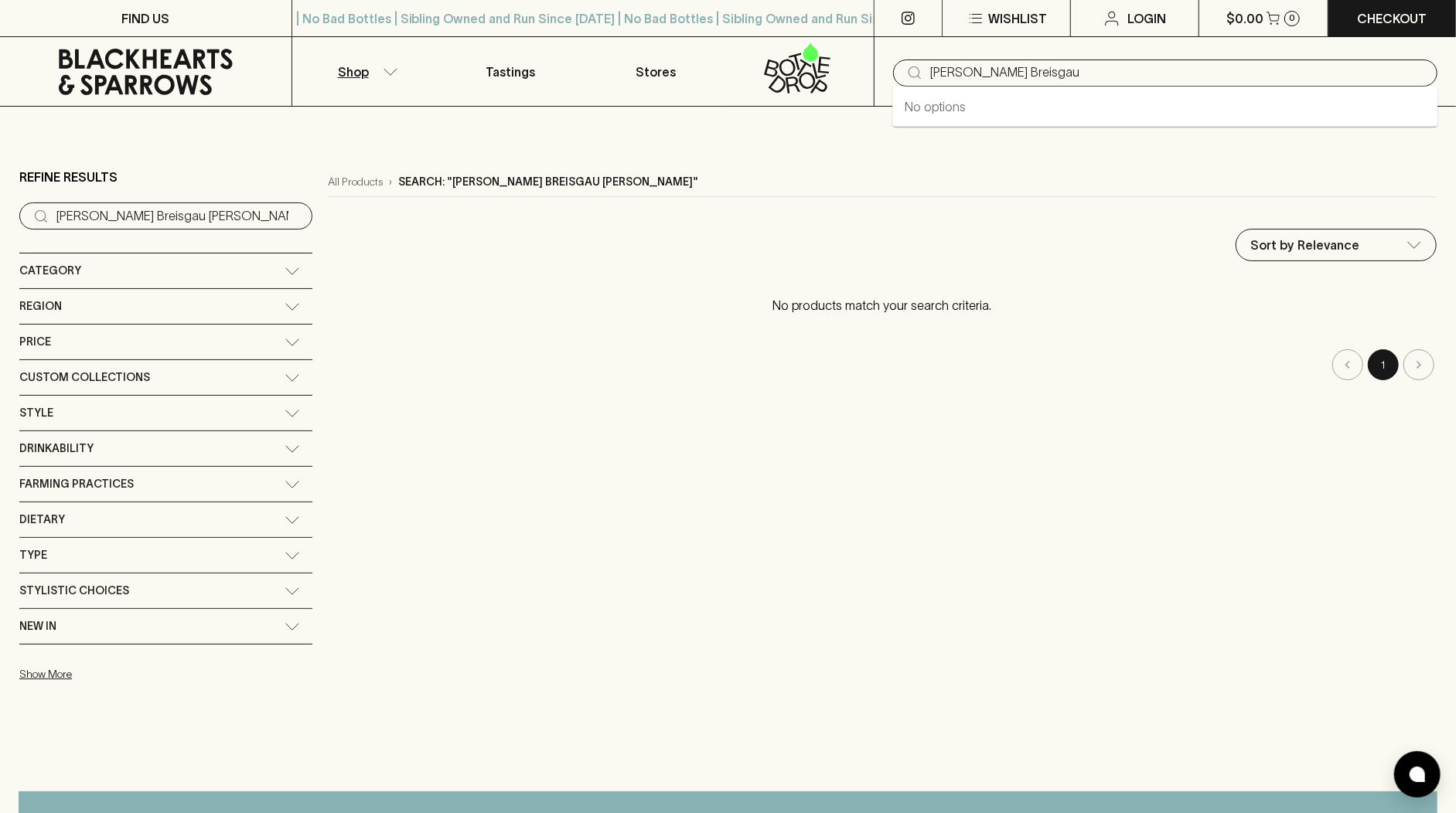
type input "[PERSON_NAME] Breisgau"
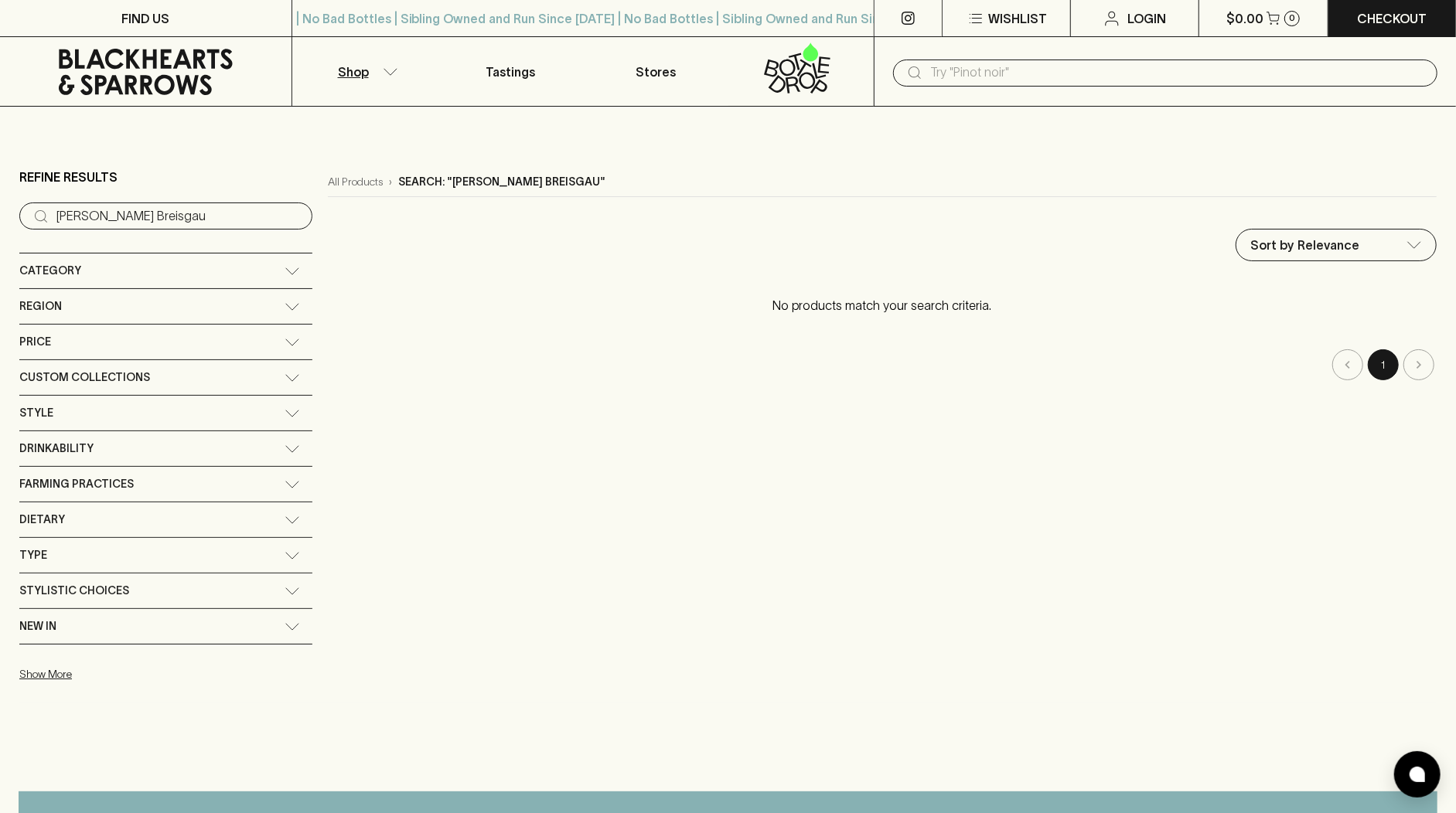
drag, startPoint x: 964, startPoint y: 82, endPoint x: 1103, endPoint y: 46, distance: 143.6
click at [963, 82] on input "text" at bounding box center [1177, 73] width 495 height 25
paste input "Madfish Chardonnay 2024"
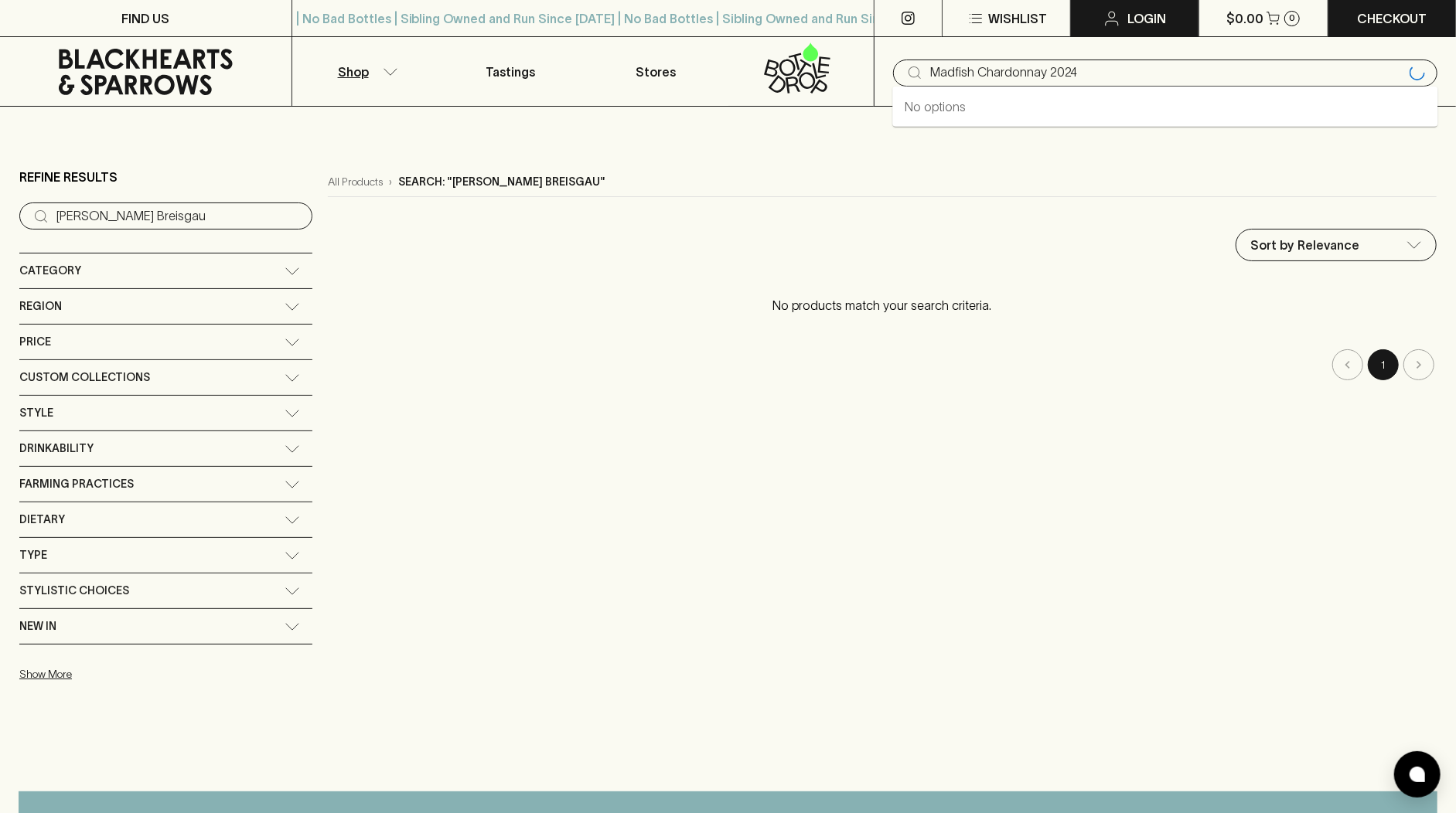
type input "Madfish Chardonnay 2024"
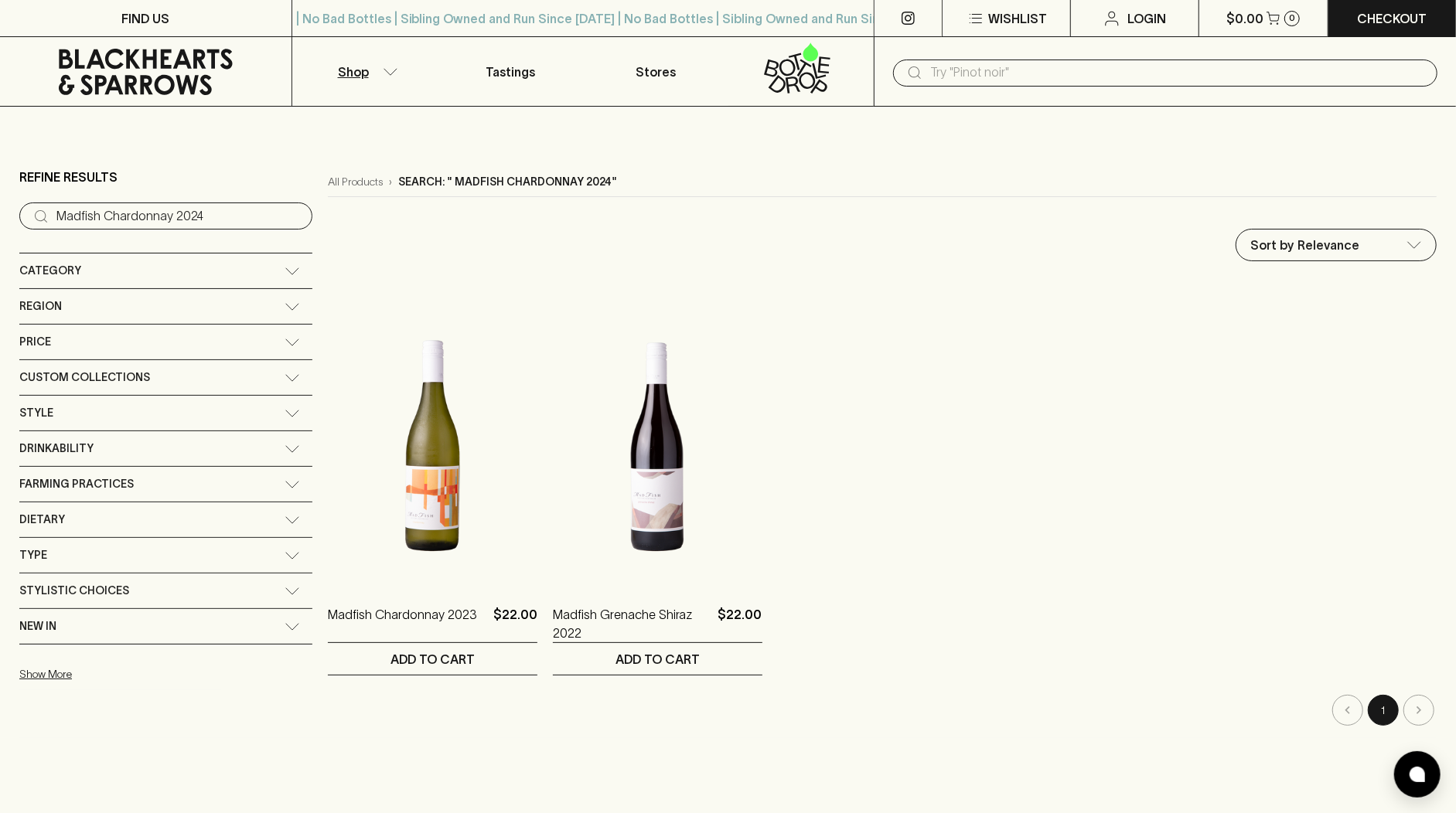
click at [943, 74] on input "text" at bounding box center [1177, 73] width 495 height 25
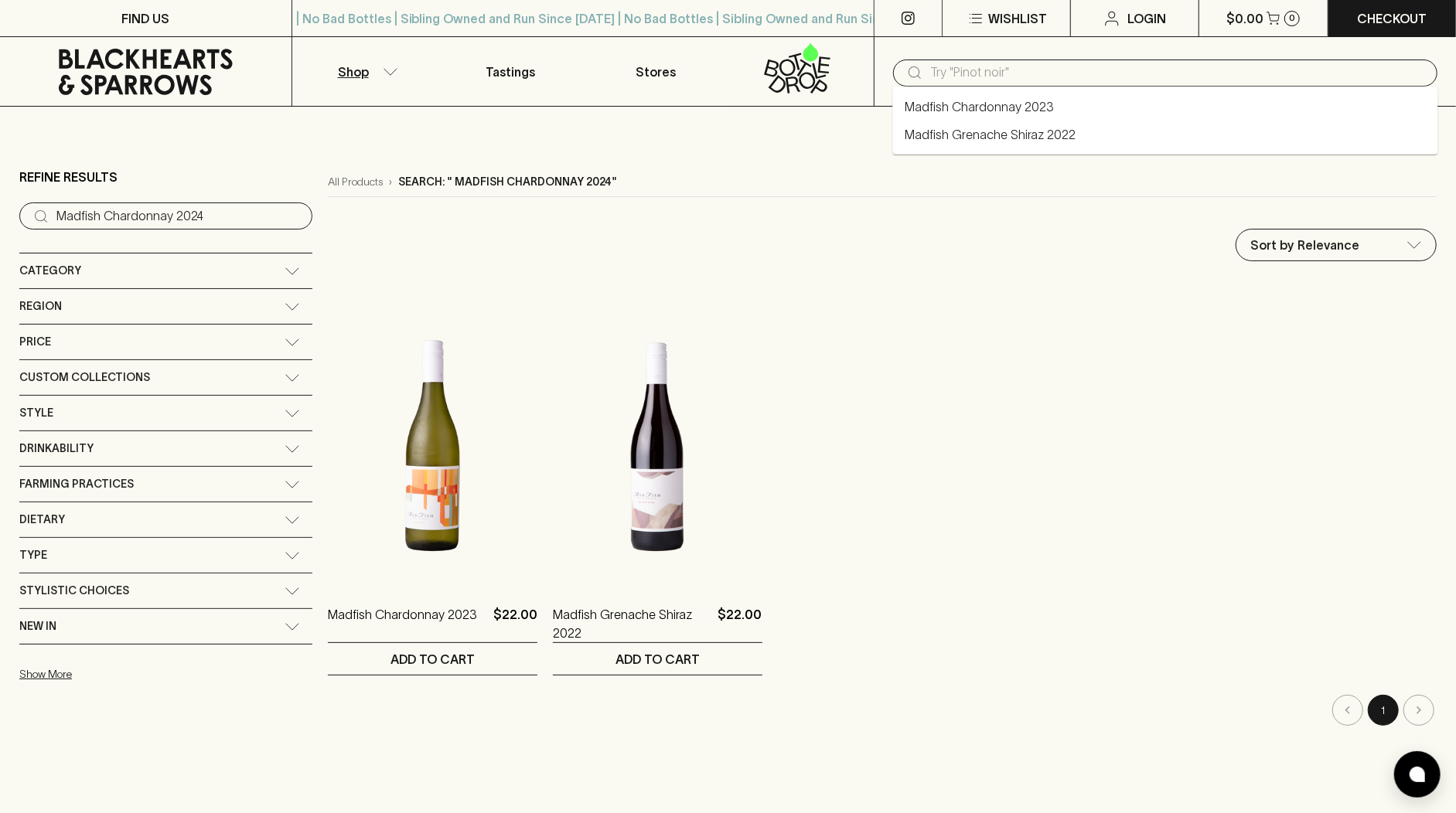
paste input "Cheeseculture Plain Crispbread"
type input "Cheeseculture Plain Crispbread"
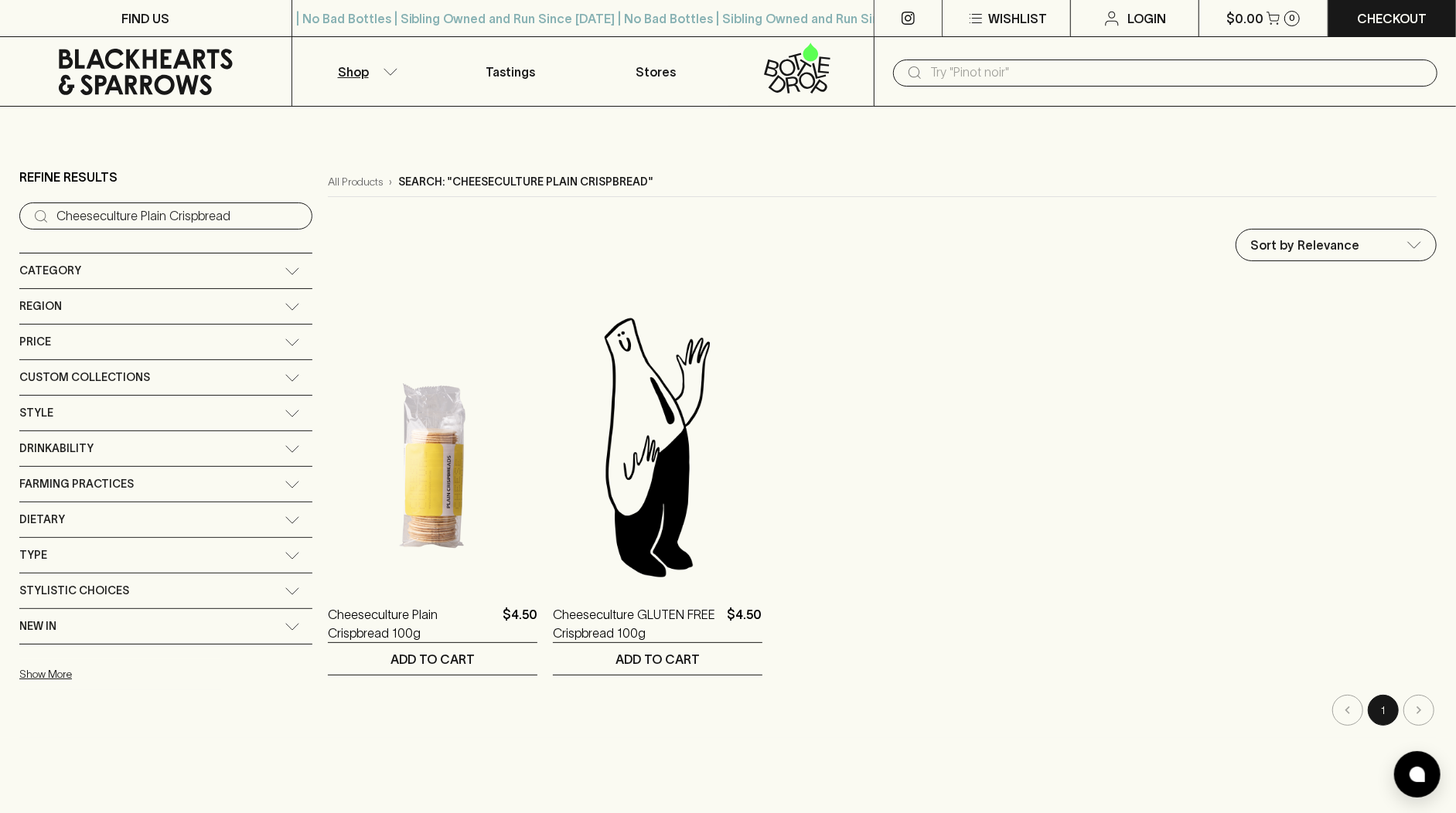
click at [945, 61] on input "text" at bounding box center [1177, 73] width 495 height 25
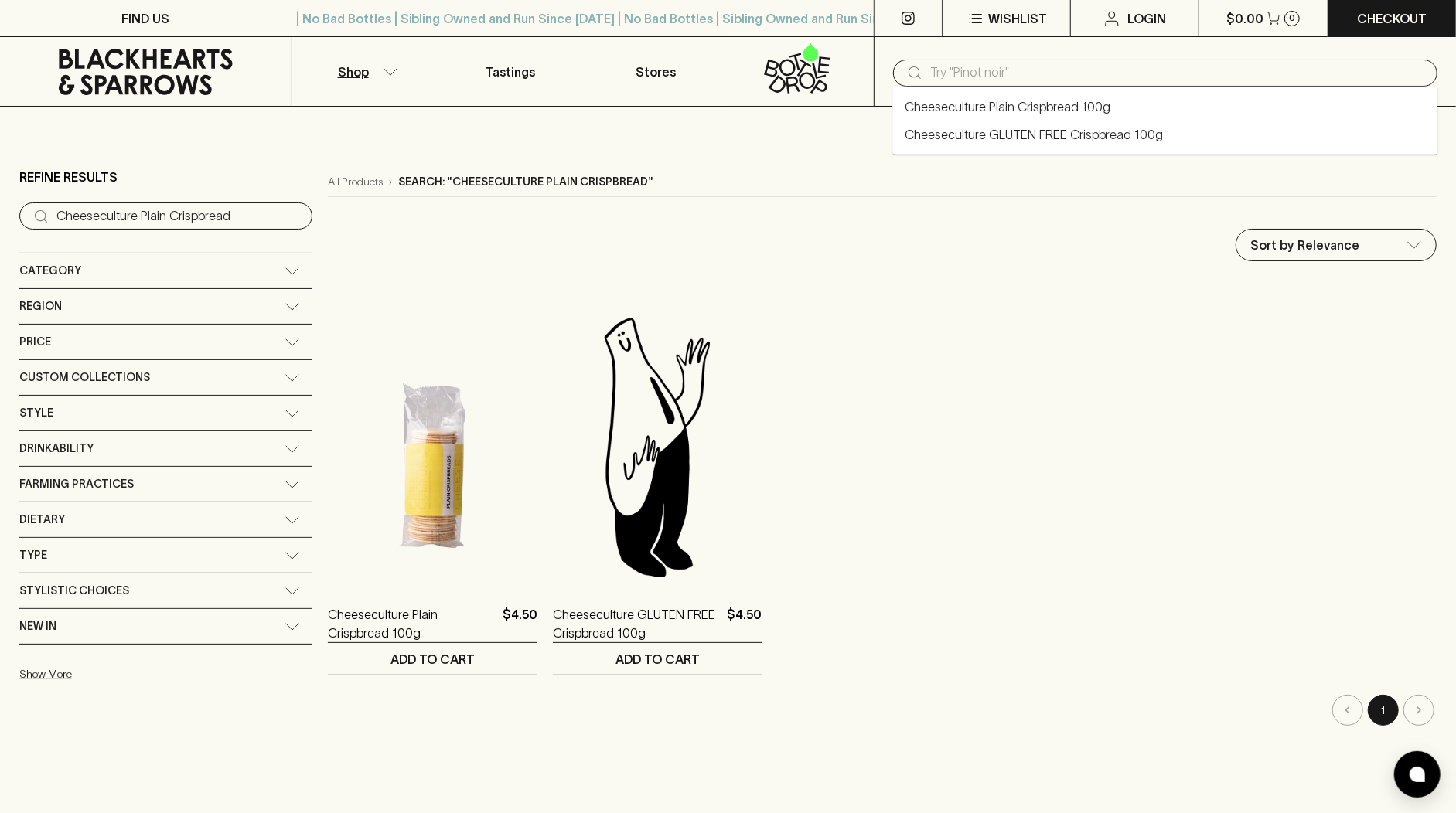
paste input "Allouchery Deguerne"
type input "Allouchery Deguerne"
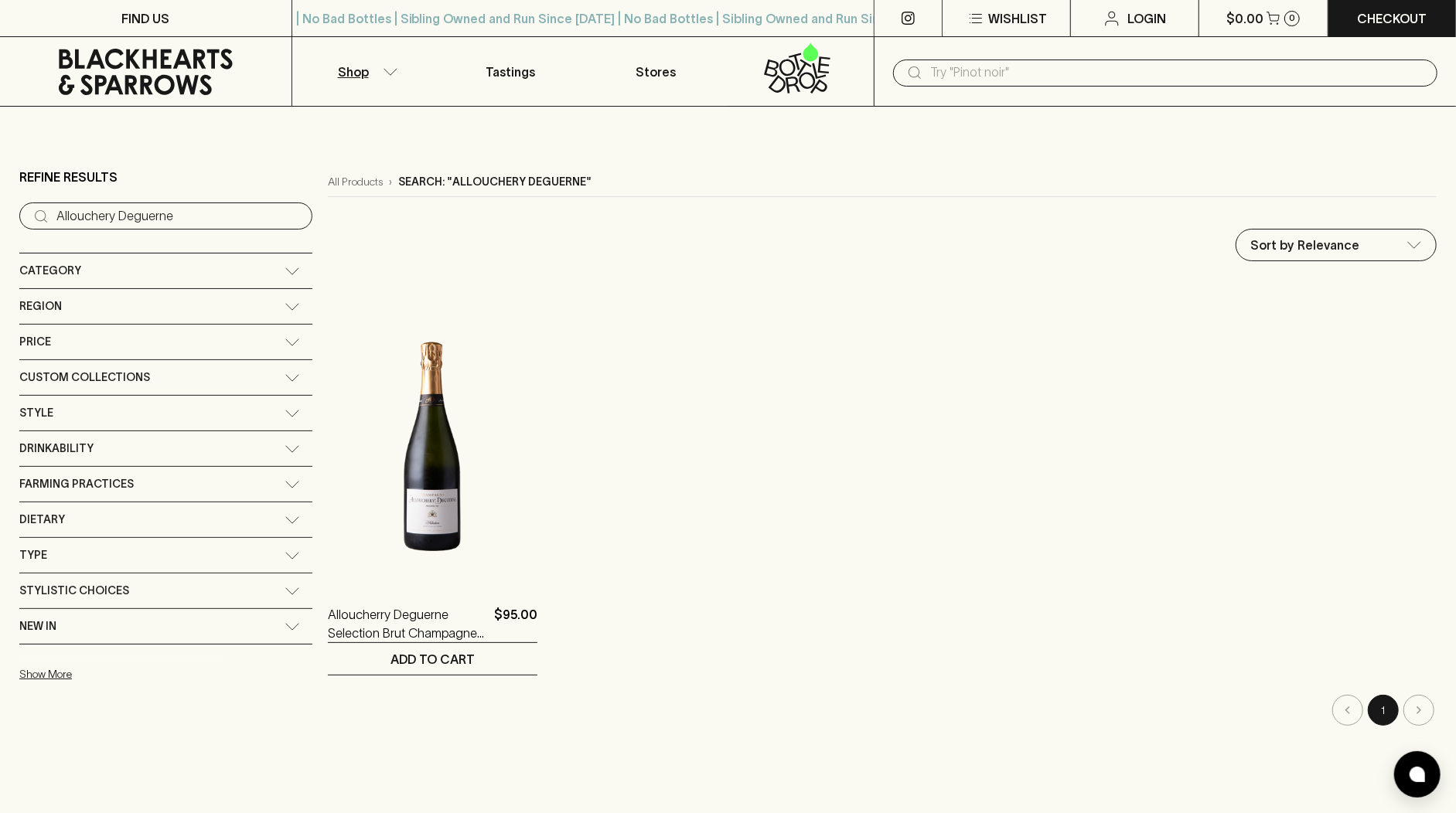
click at [946, 80] on input "text" at bounding box center [1177, 73] width 495 height 25
paste input "[PERSON_NAME] Non Alcohol Drink"
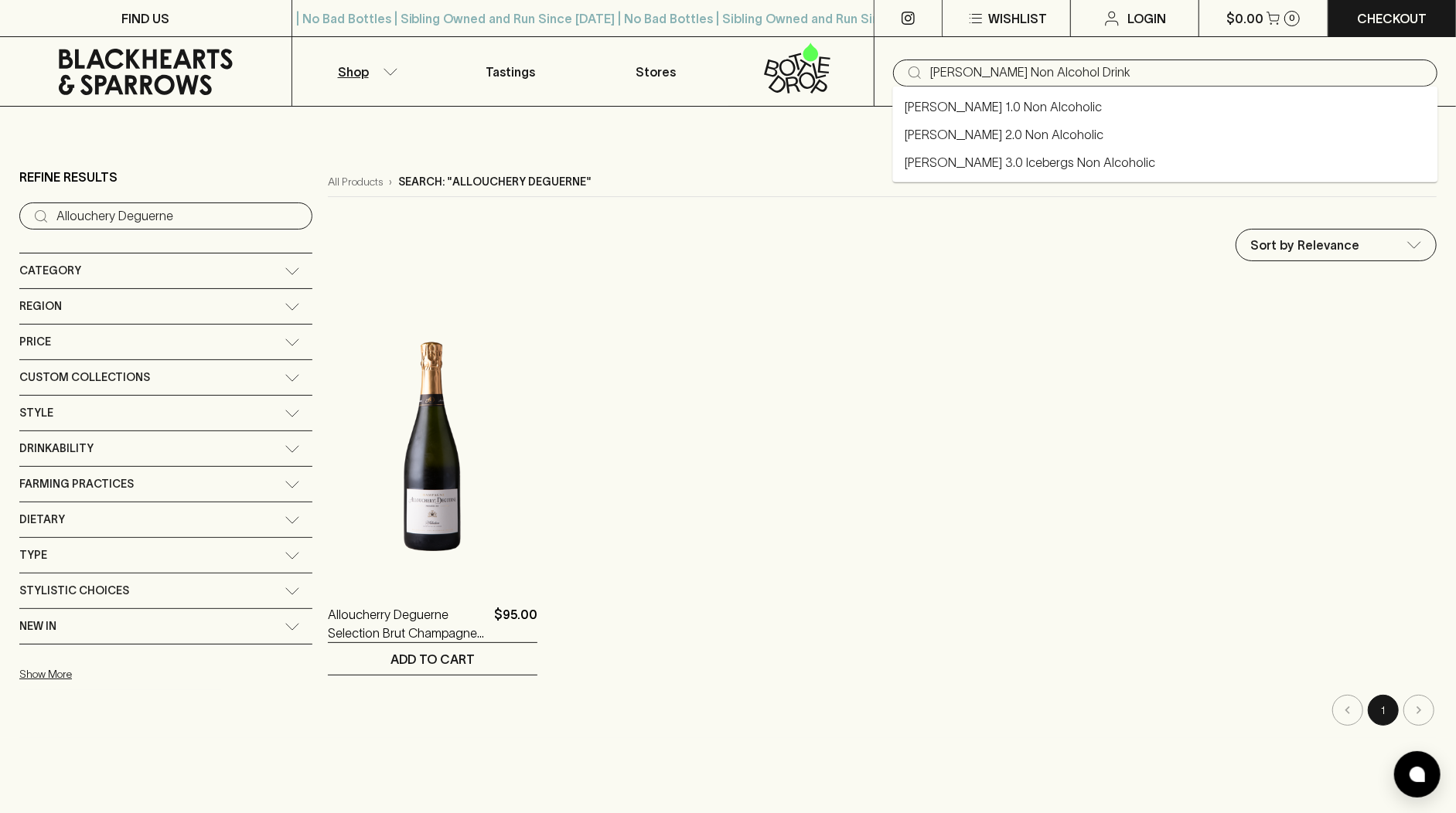
type input "[PERSON_NAME] Non Alcohol Drink"
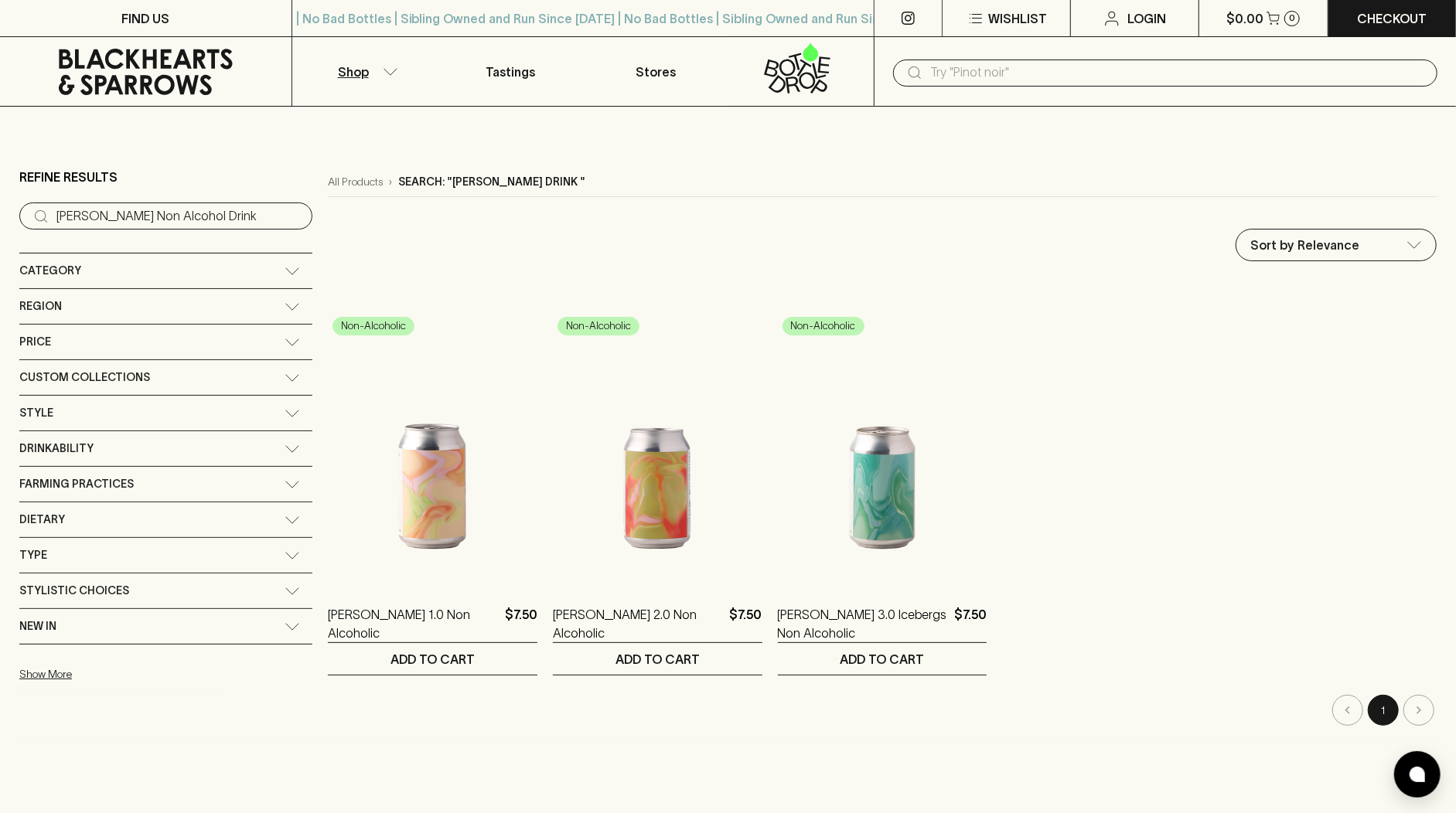
paste input "Chateau de la [GEOGRAPHIC_DATA]"
type input "Chateau de la [GEOGRAPHIC_DATA]"
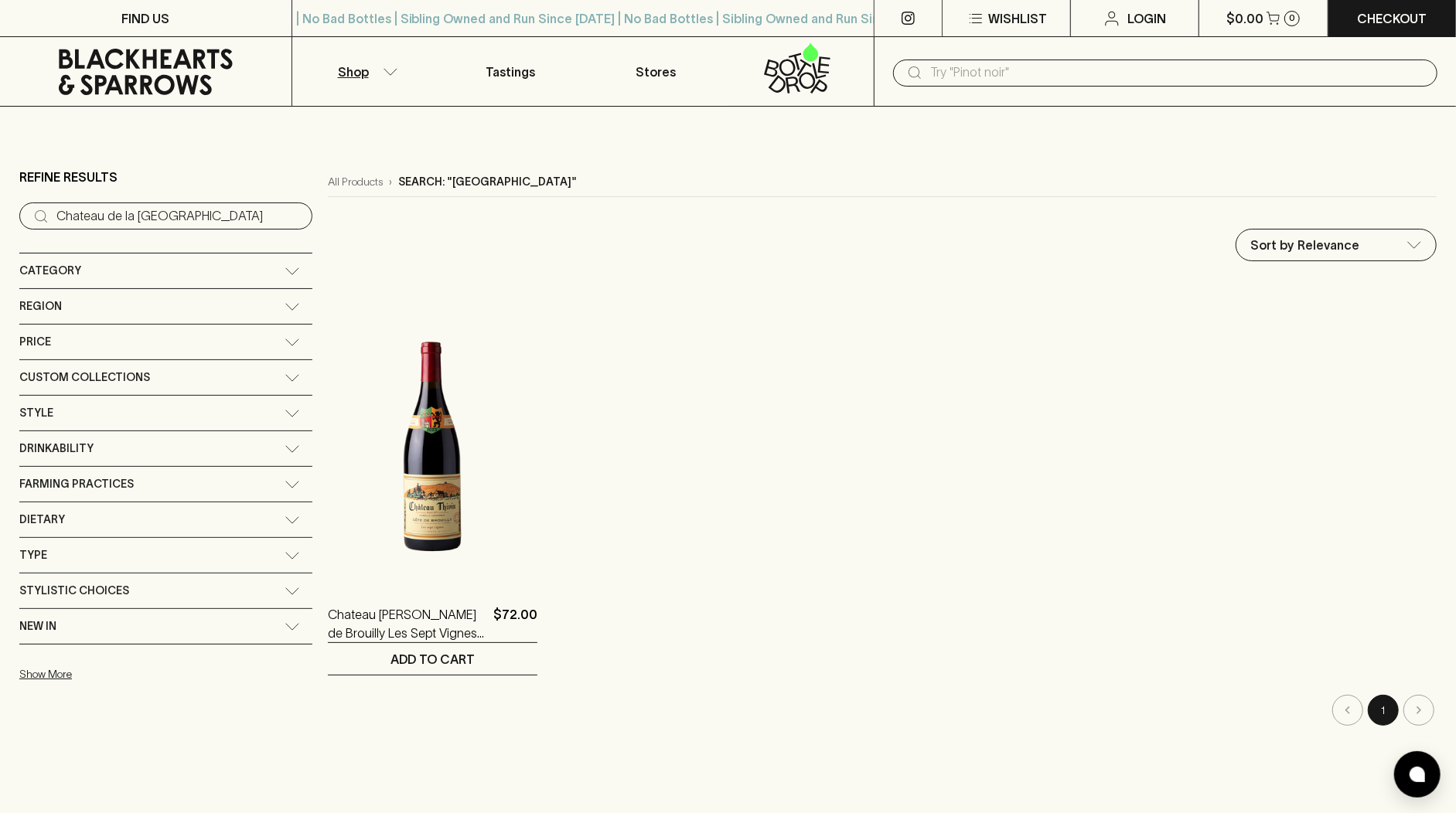
click at [192, 72] on icon at bounding box center [146, 72] width 268 height 46
